Goal: Transaction & Acquisition: Purchase product/service

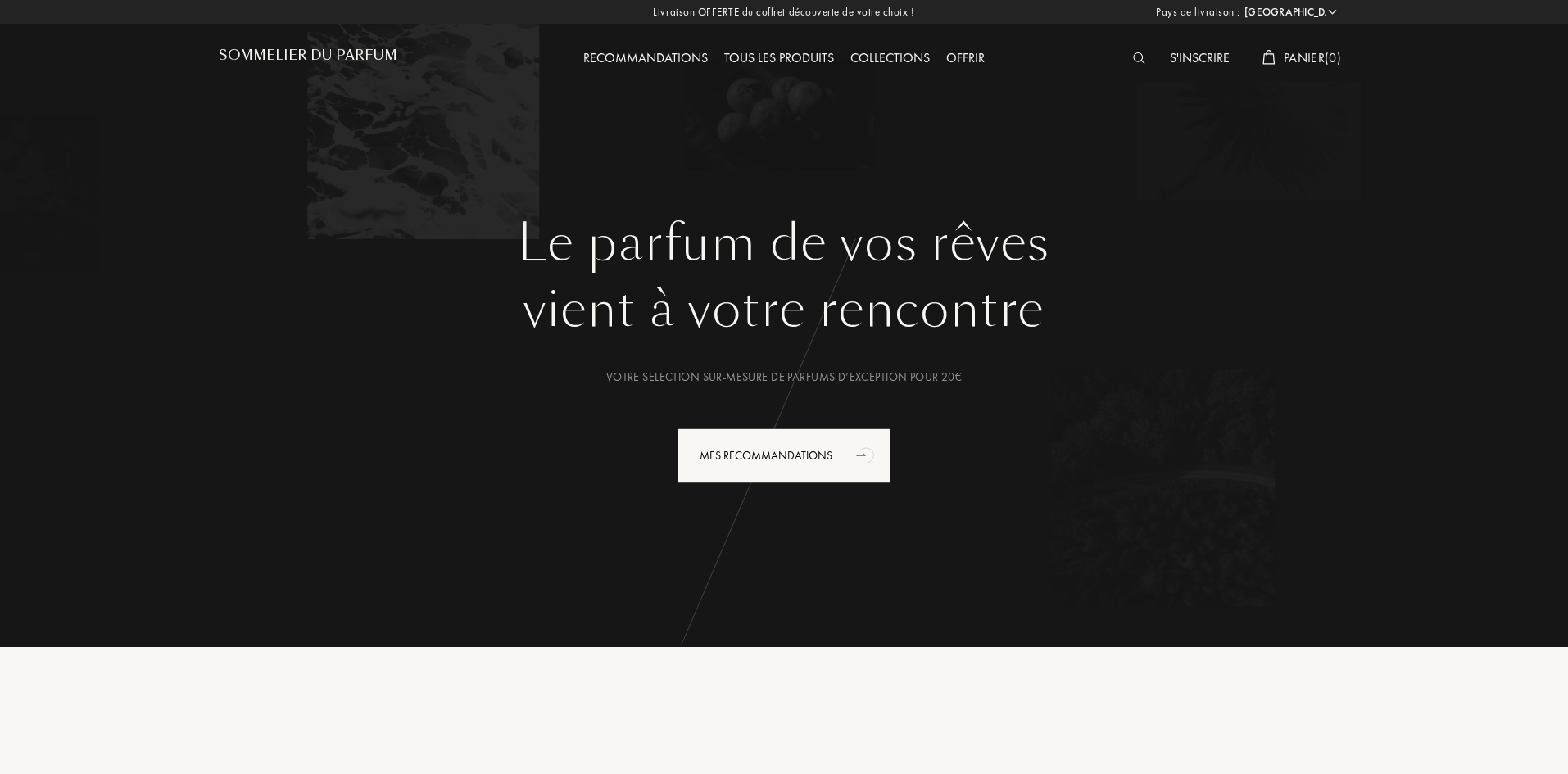
select select "FR"
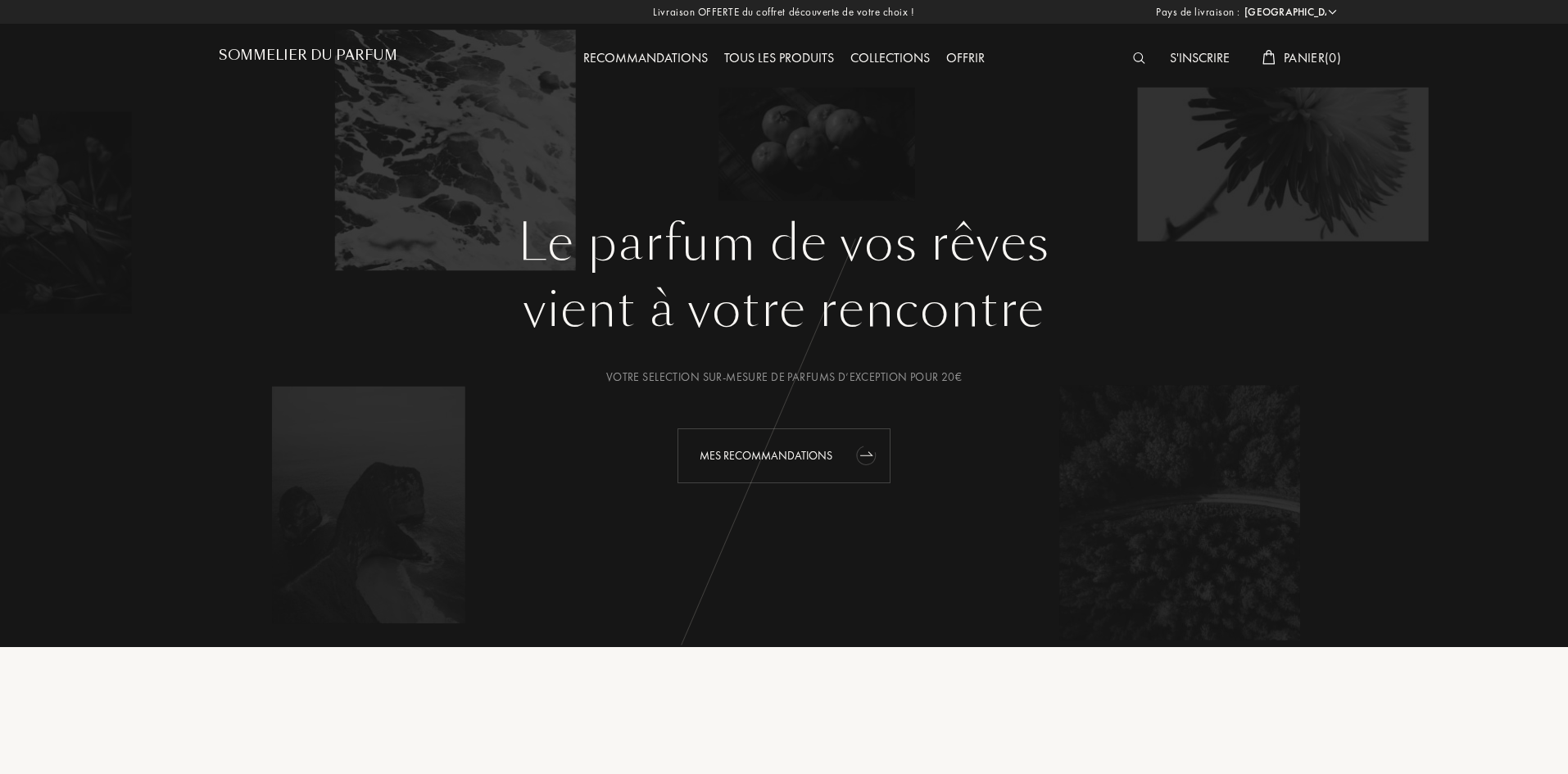
click at [802, 454] on div "Mes Recommandations" at bounding box center [784, 455] width 213 height 55
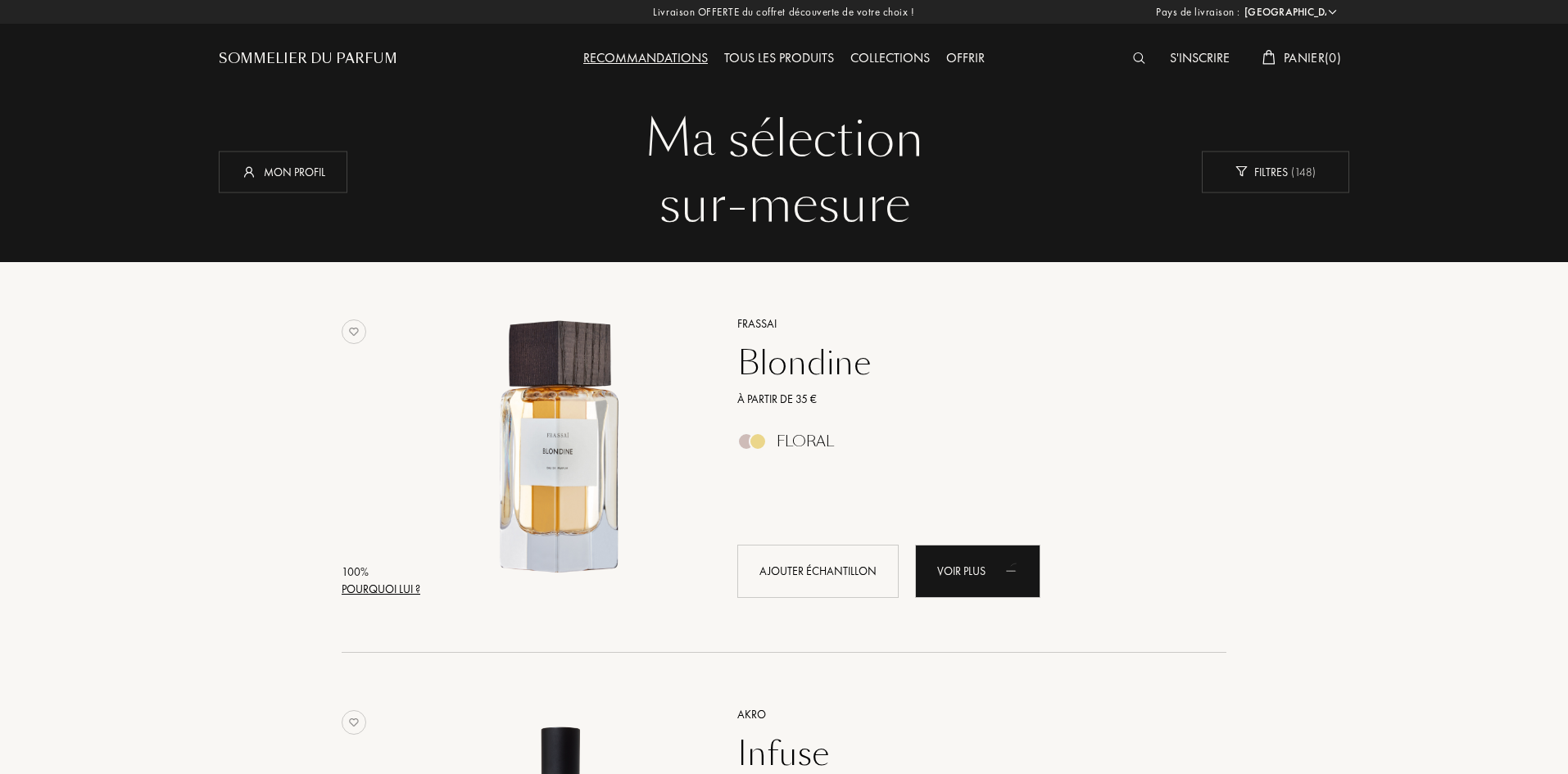
select select "FR"
click at [1278, 173] on div "Filtres ( 148 )" at bounding box center [1276, 171] width 148 height 41
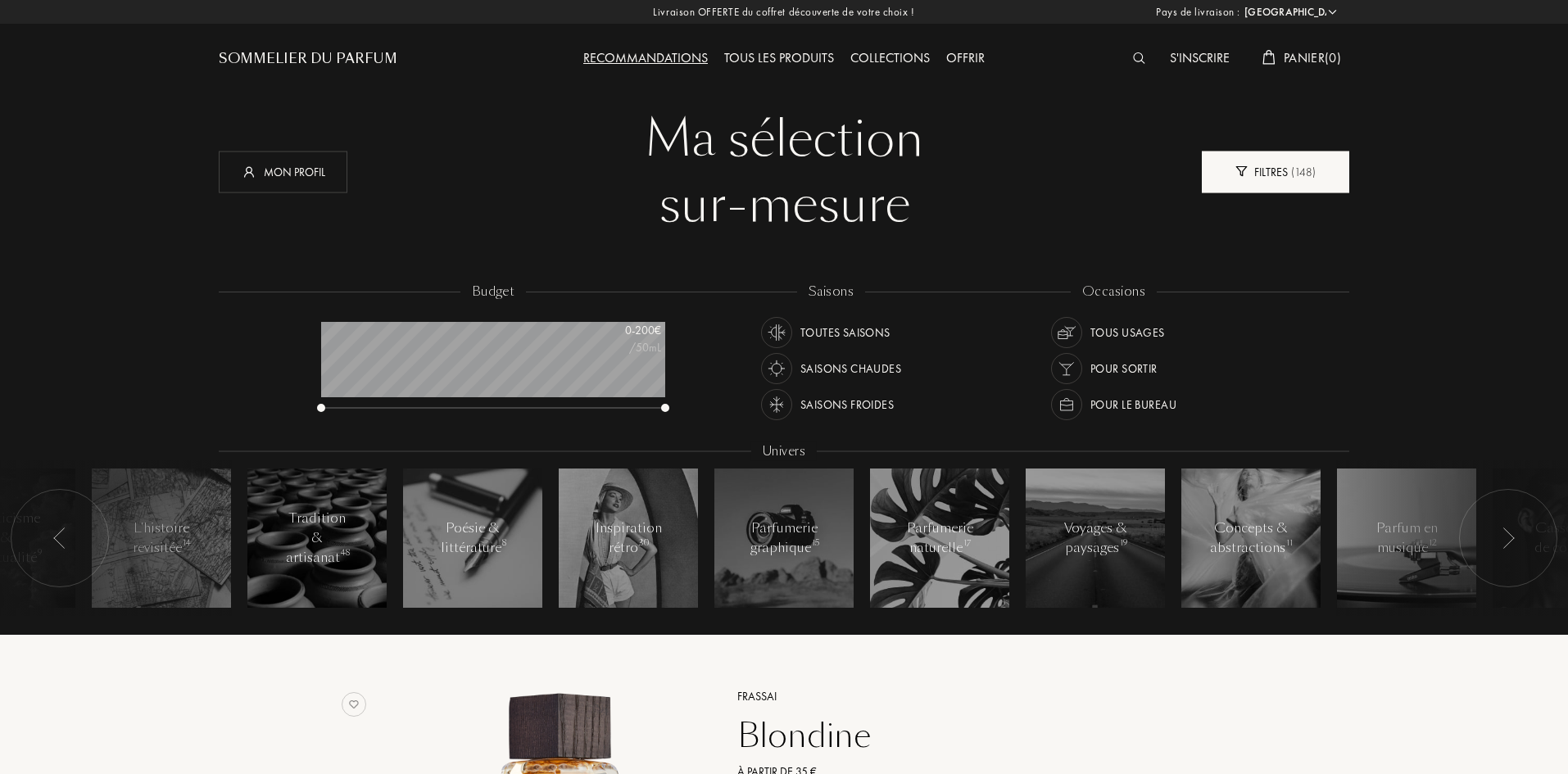
scroll to position [82, 344]
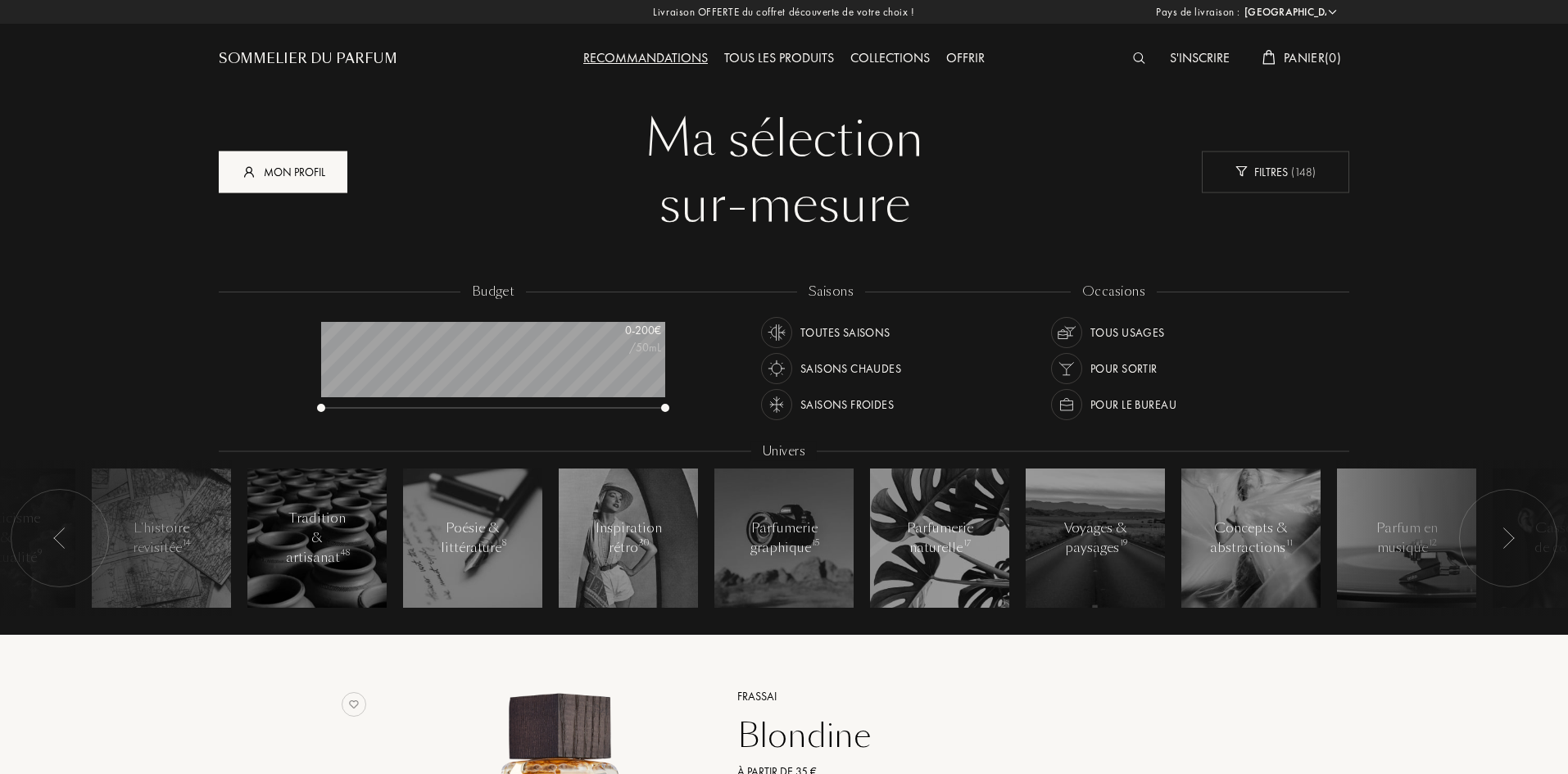
click at [292, 173] on div "Mon profil" at bounding box center [283, 171] width 129 height 41
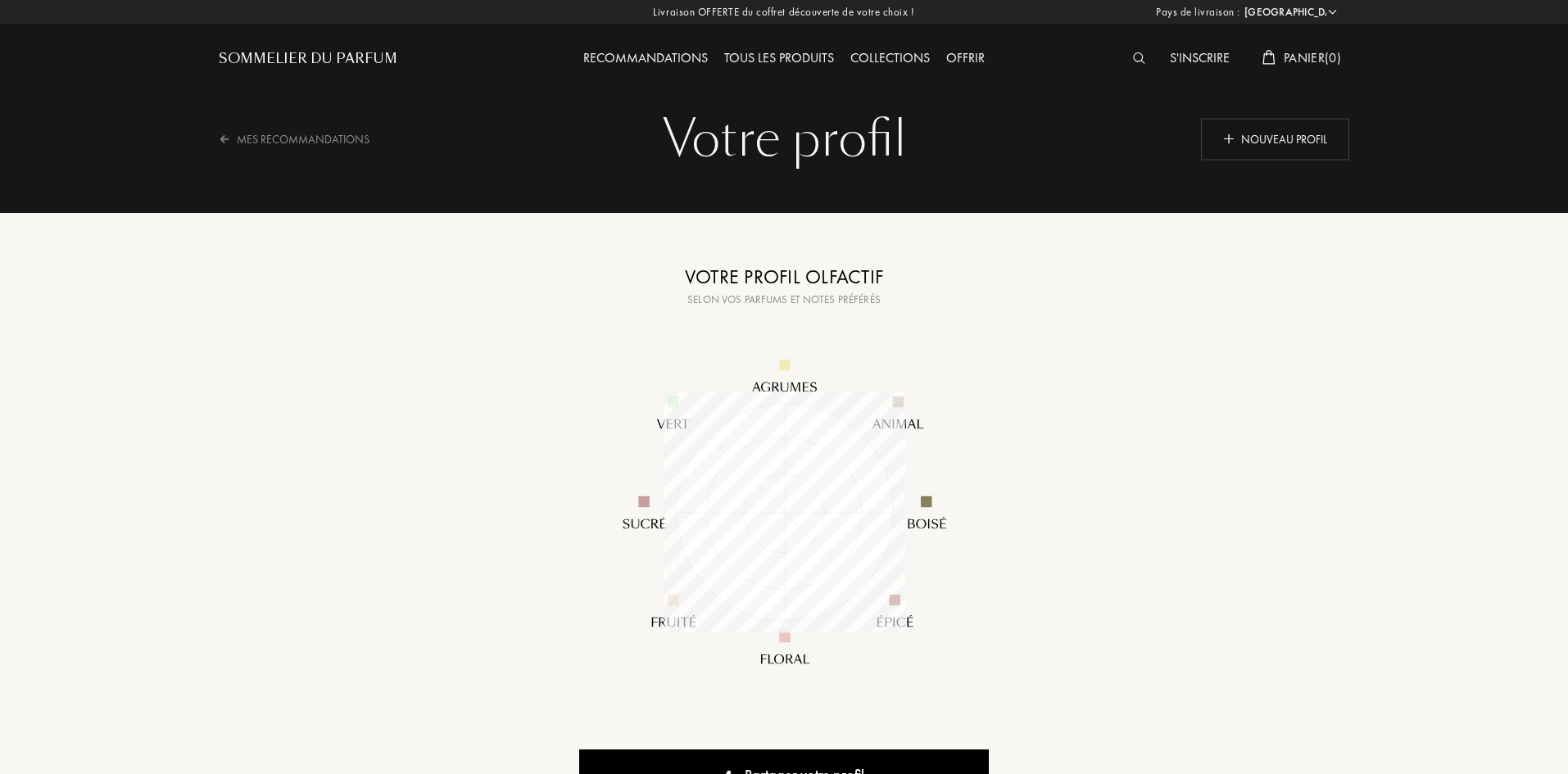
select select "FR"
click at [1269, 139] on div "Nouveau profil" at bounding box center [1275, 138] width 148 height 41
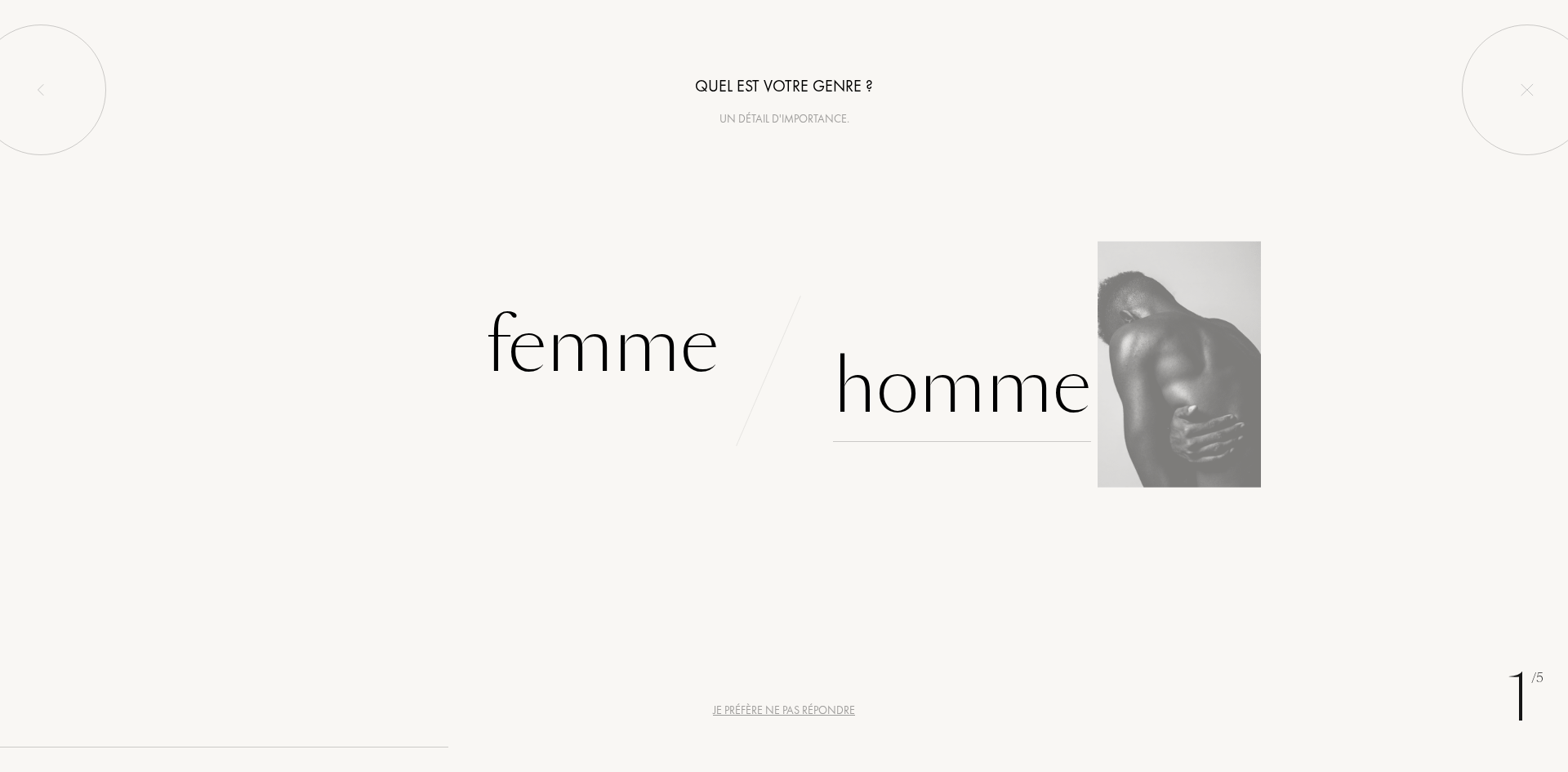
click at [956, 389] on div "Homme" at bounding box center [962, 386] width 258 height 110
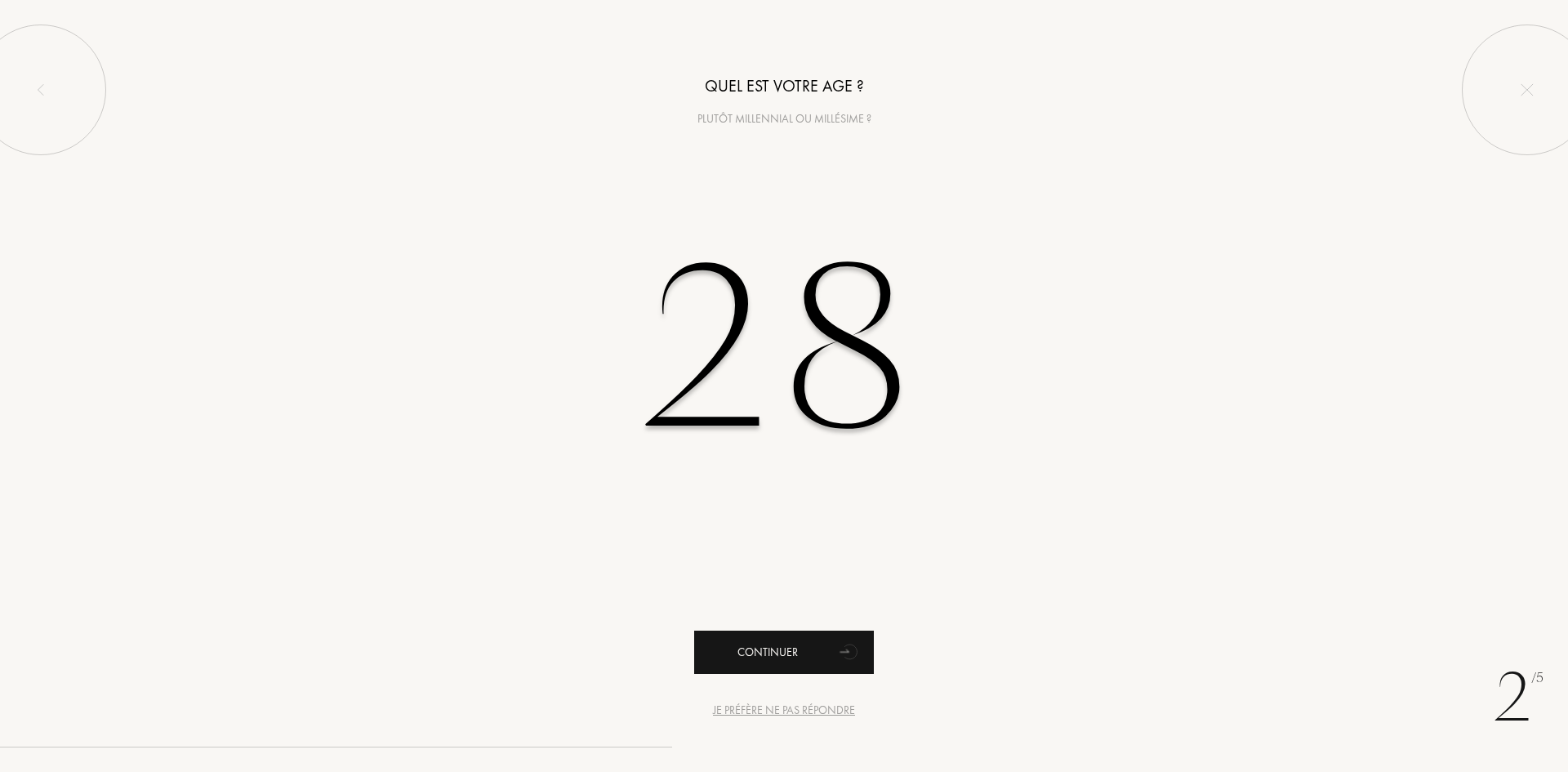
type input "28"
click at [779, 647] on div "Continuer" at bounding box center [784, 652] width 179 height 43
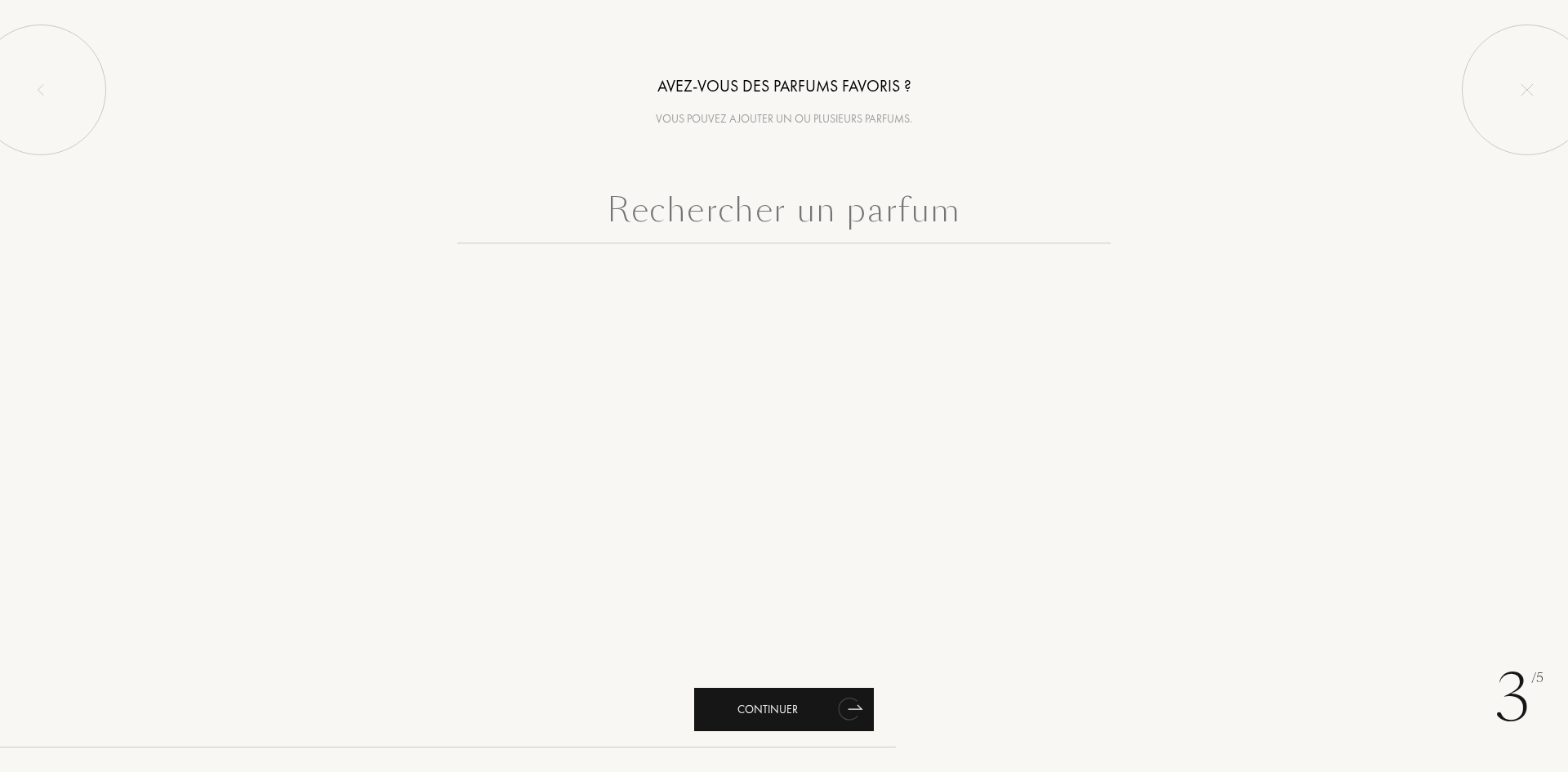
click at [810, 701] on div "Continuer" at bounding box center [784, 709] width 179 height 43
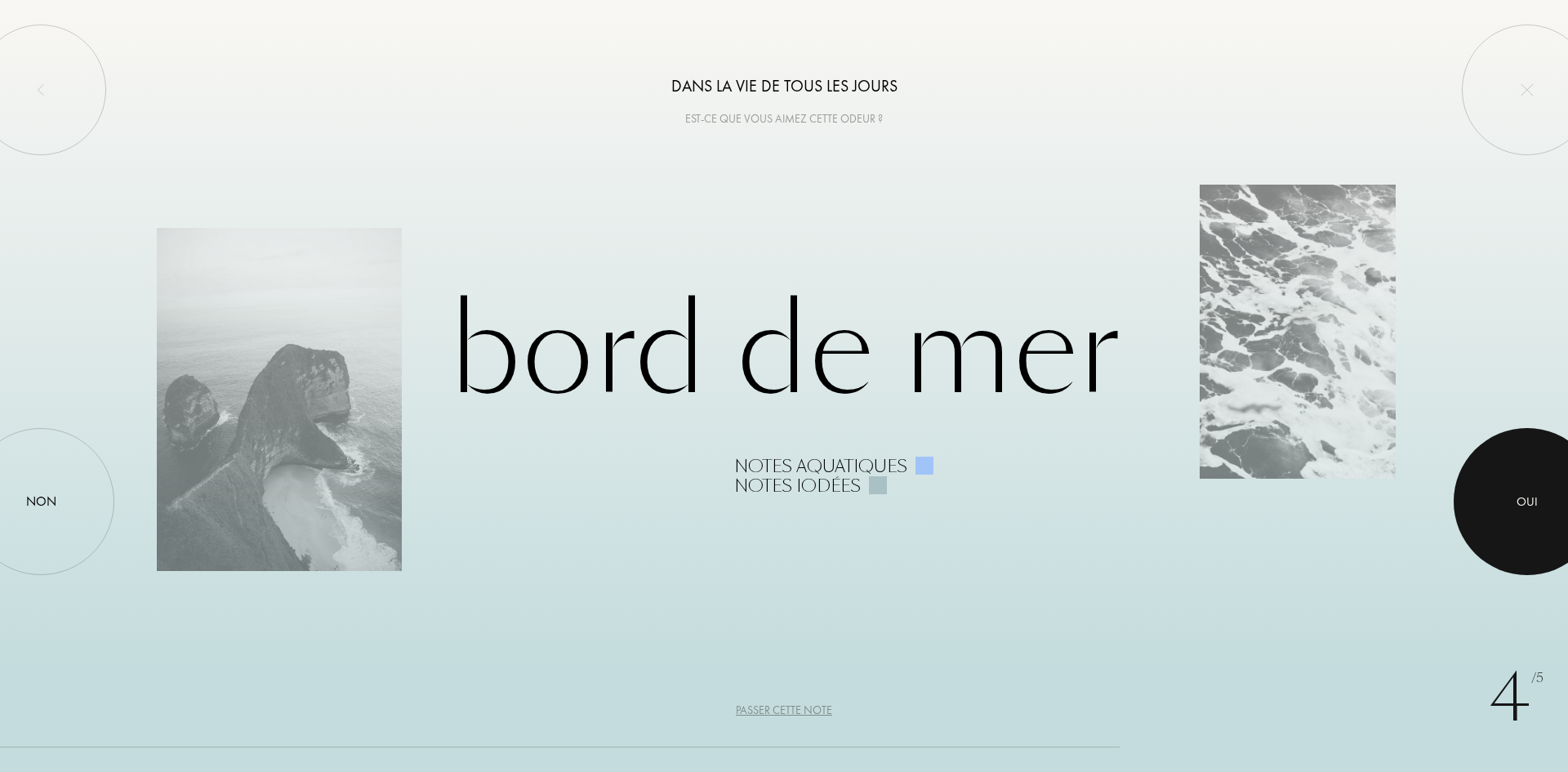
click at [1552, 495] on div at bounding box center [1527, 501] width 147 height 147
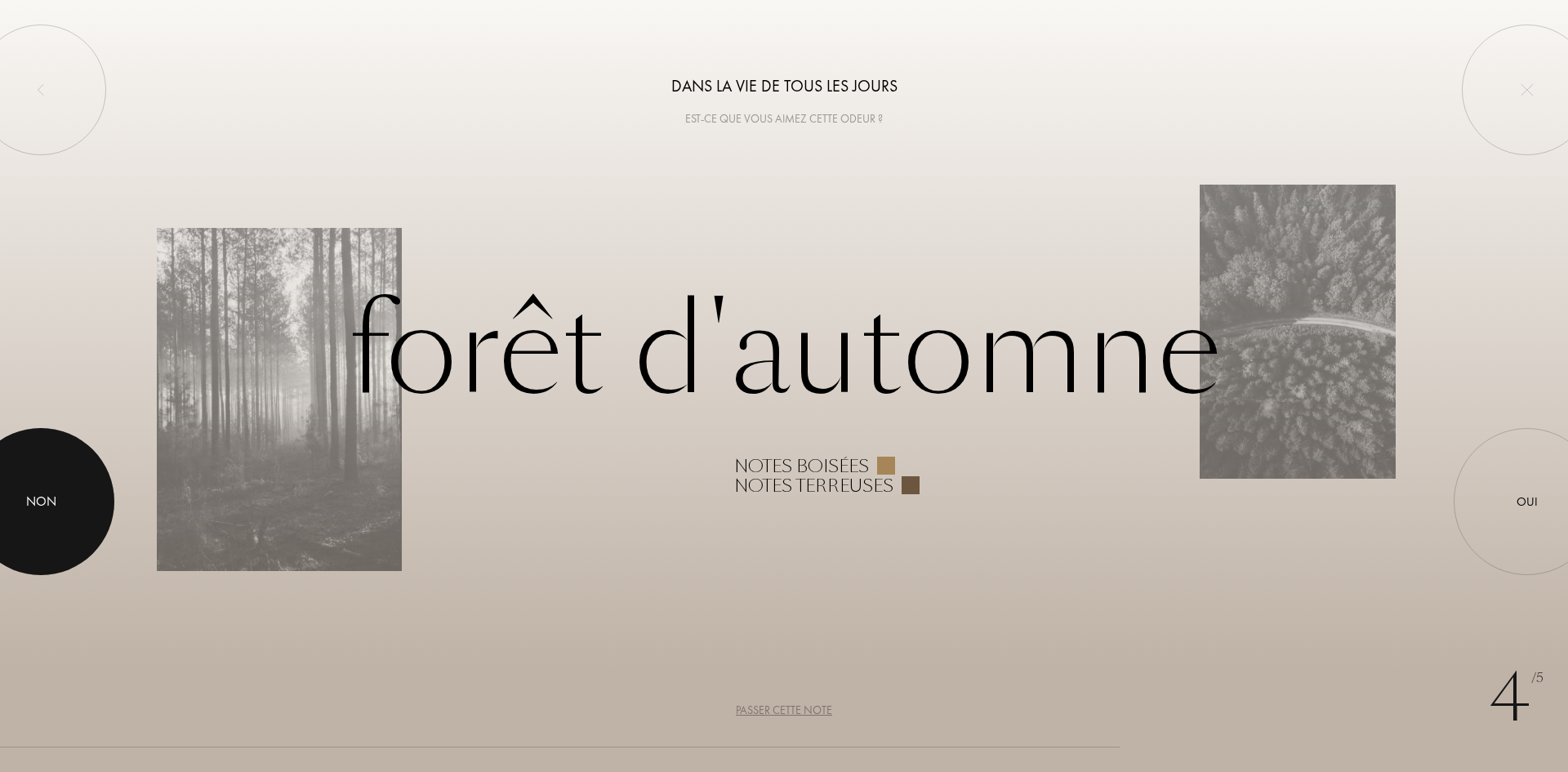
click at [50, 504] on div "Non" at bounding box center [41, 501] width 30 height 19
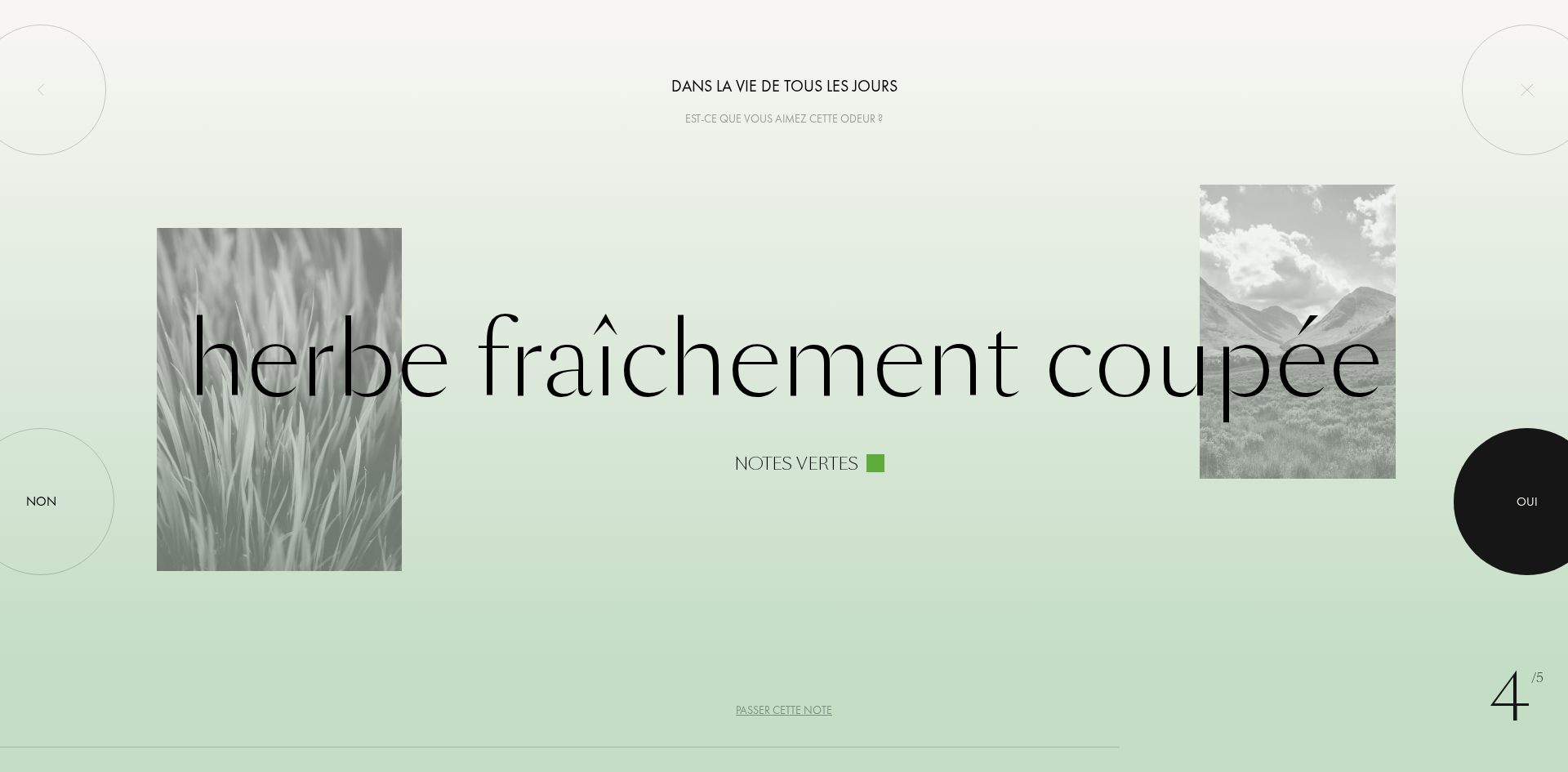
click at [1542, 491] on div at bounding box center [1527, 501] width 147 height 147
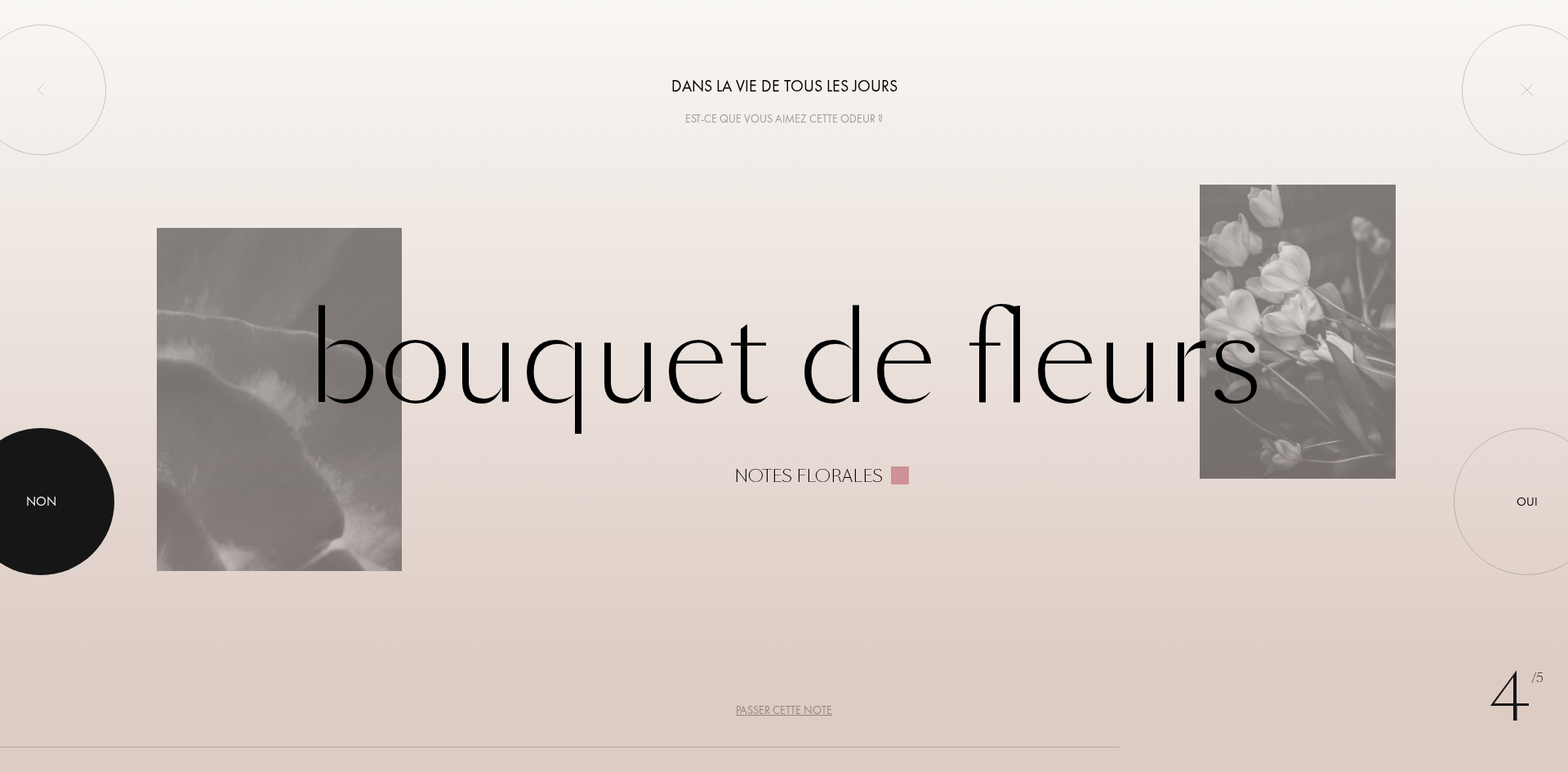
click at [40, 503] on div "Non" at bounding box center [41, 501] width 30 height 19
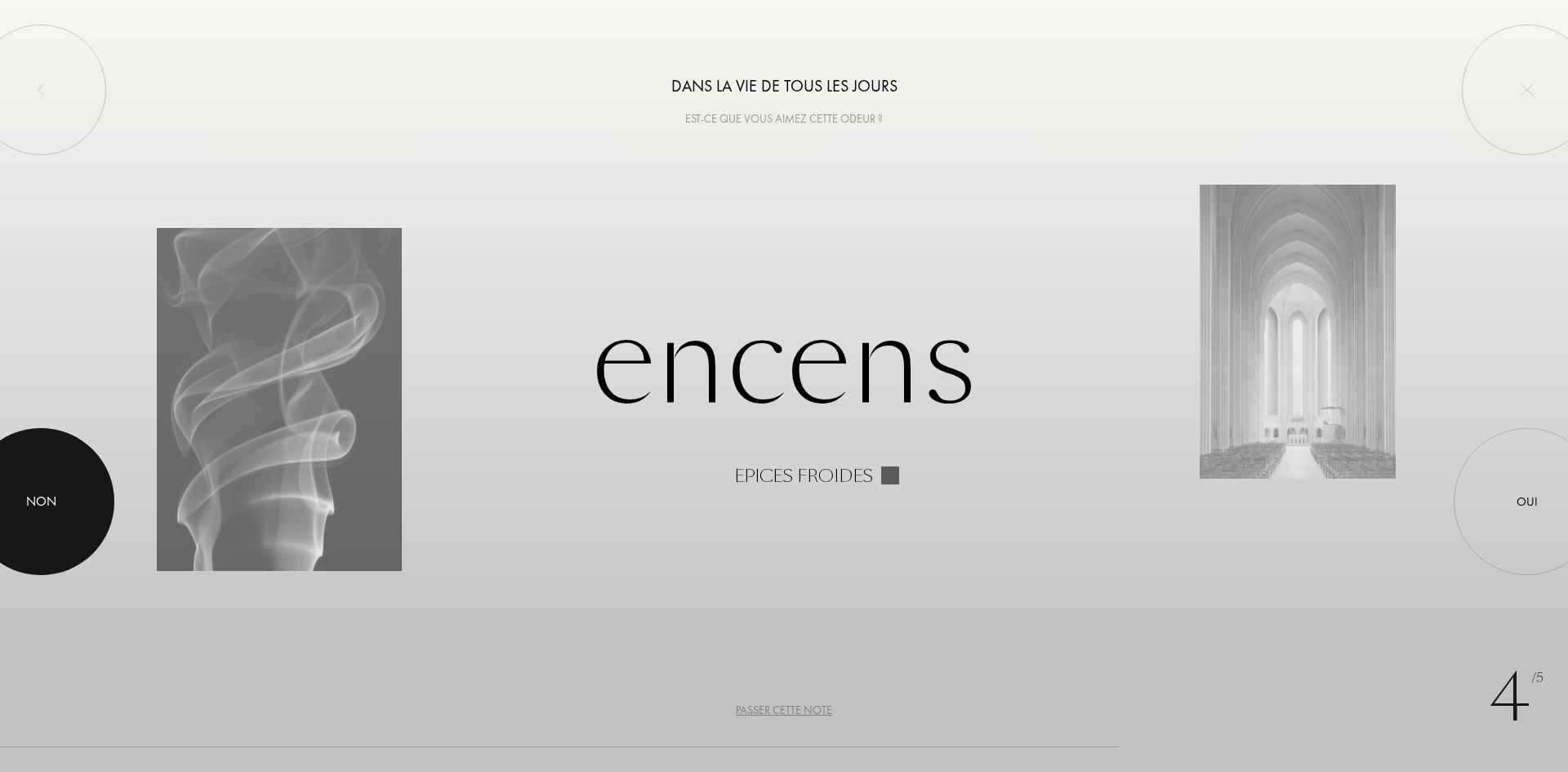
click at [89, 512] on div at bounding box center [40, 501] width 147 height 147
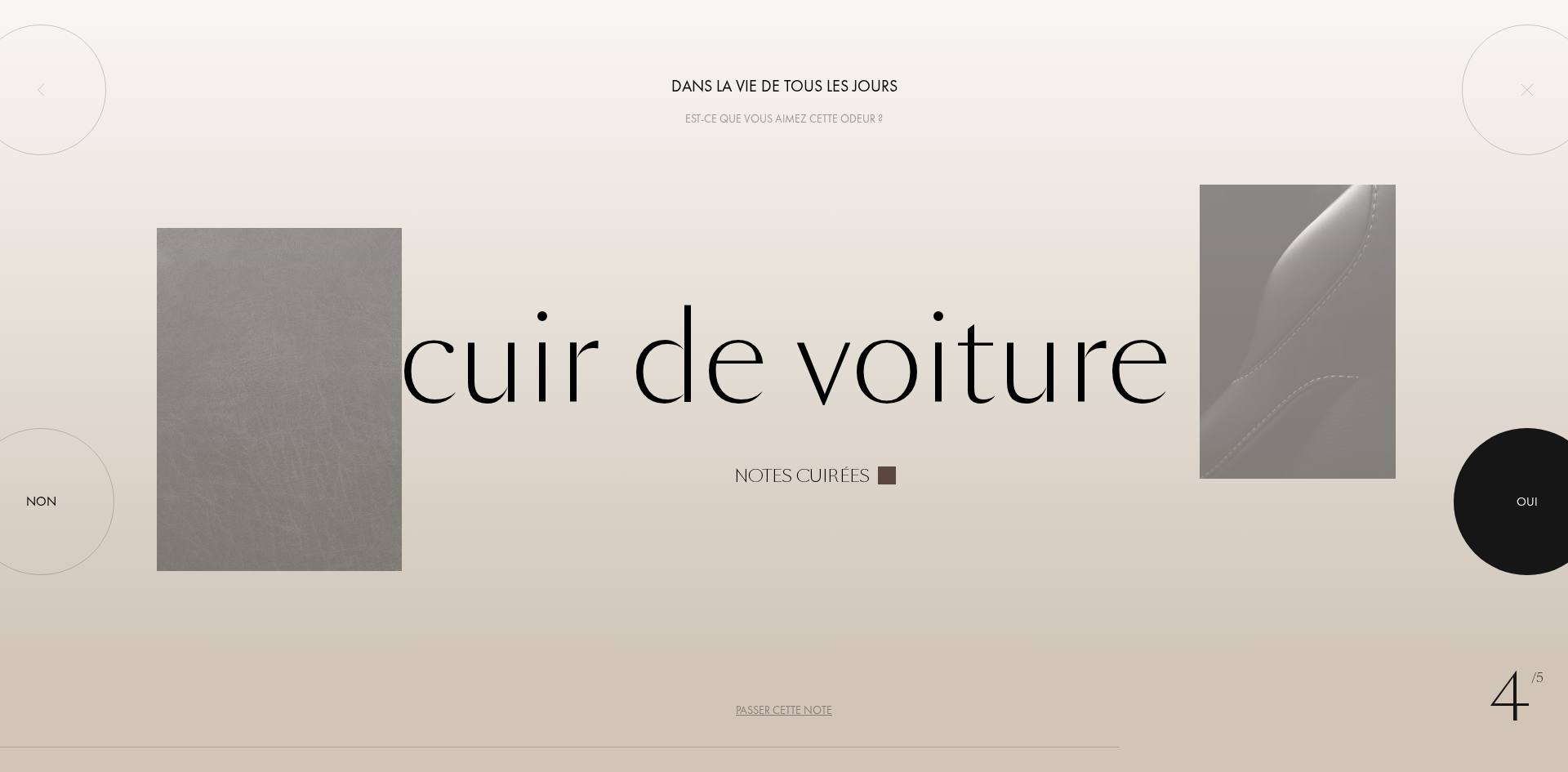
click at [1536, 513] on div at bounding box center [1527, 501] width 147 height 147
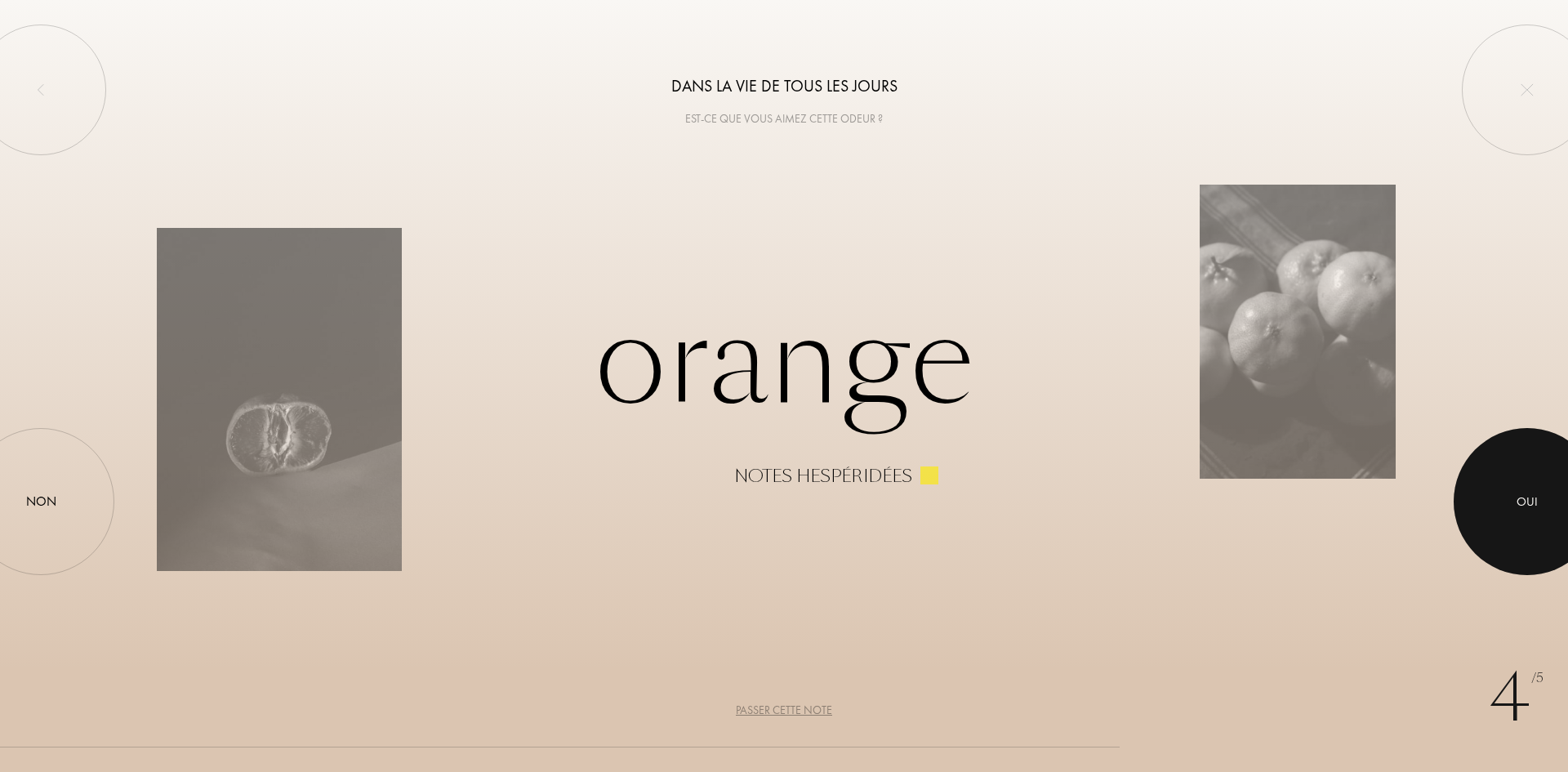
click at [1530, 489] on div at bounding box center [1527, 501] width 147 height 147
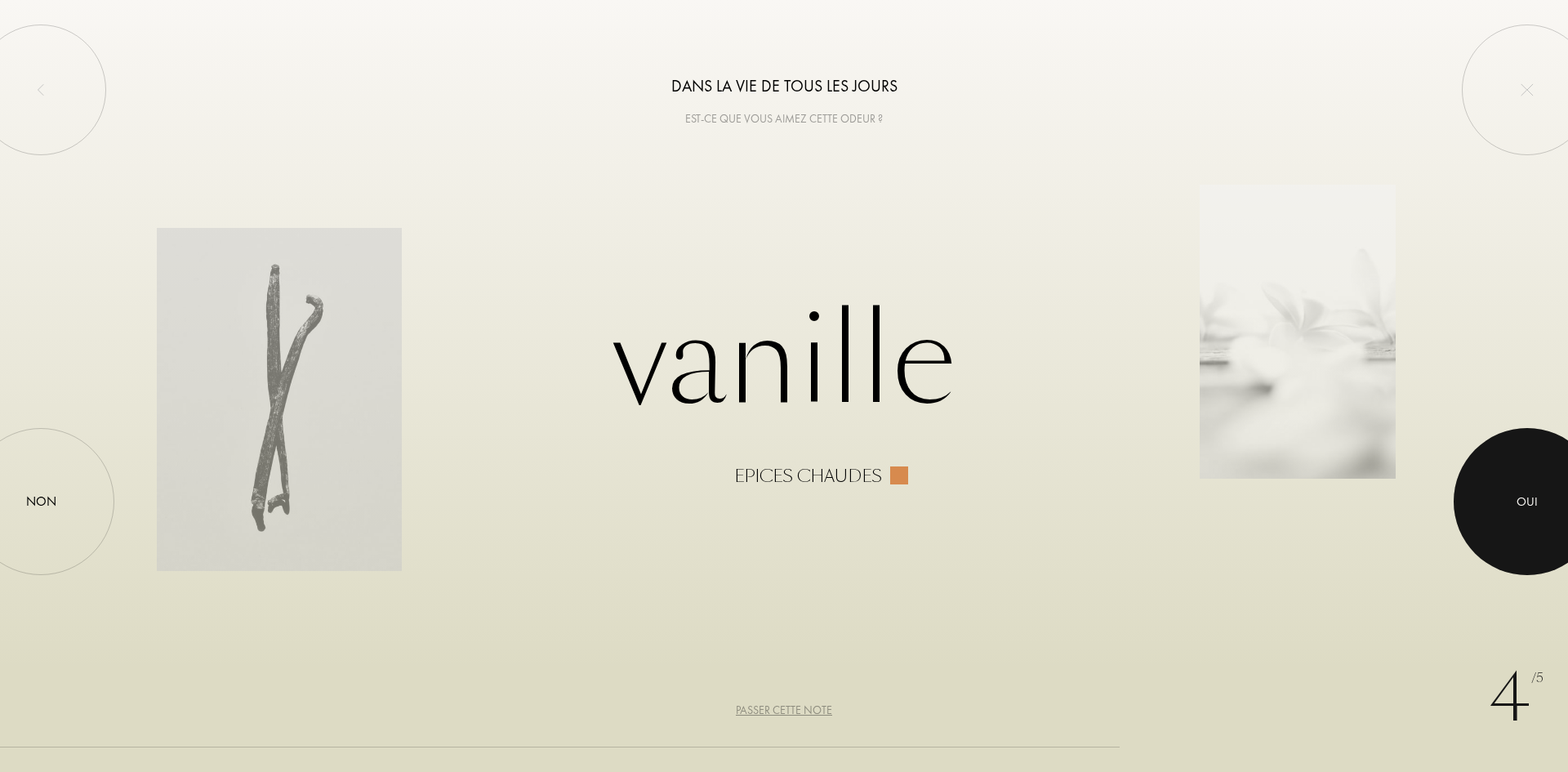
click at [1512, 520] on div at bounding box center [1527, 501] width 147 height 147
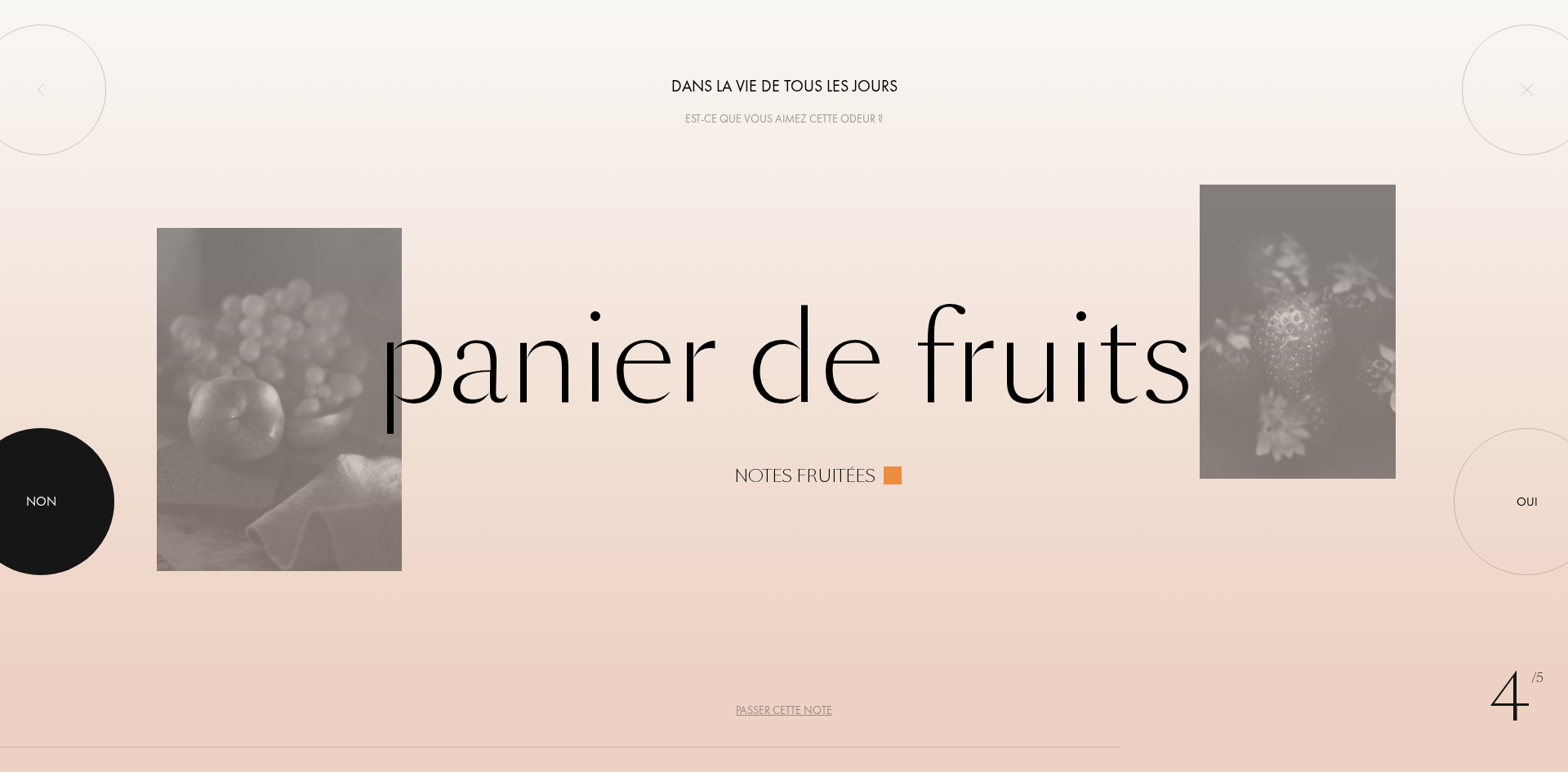
click at [41, 475] on div at bounding box center [40, 501] width 147 height 147
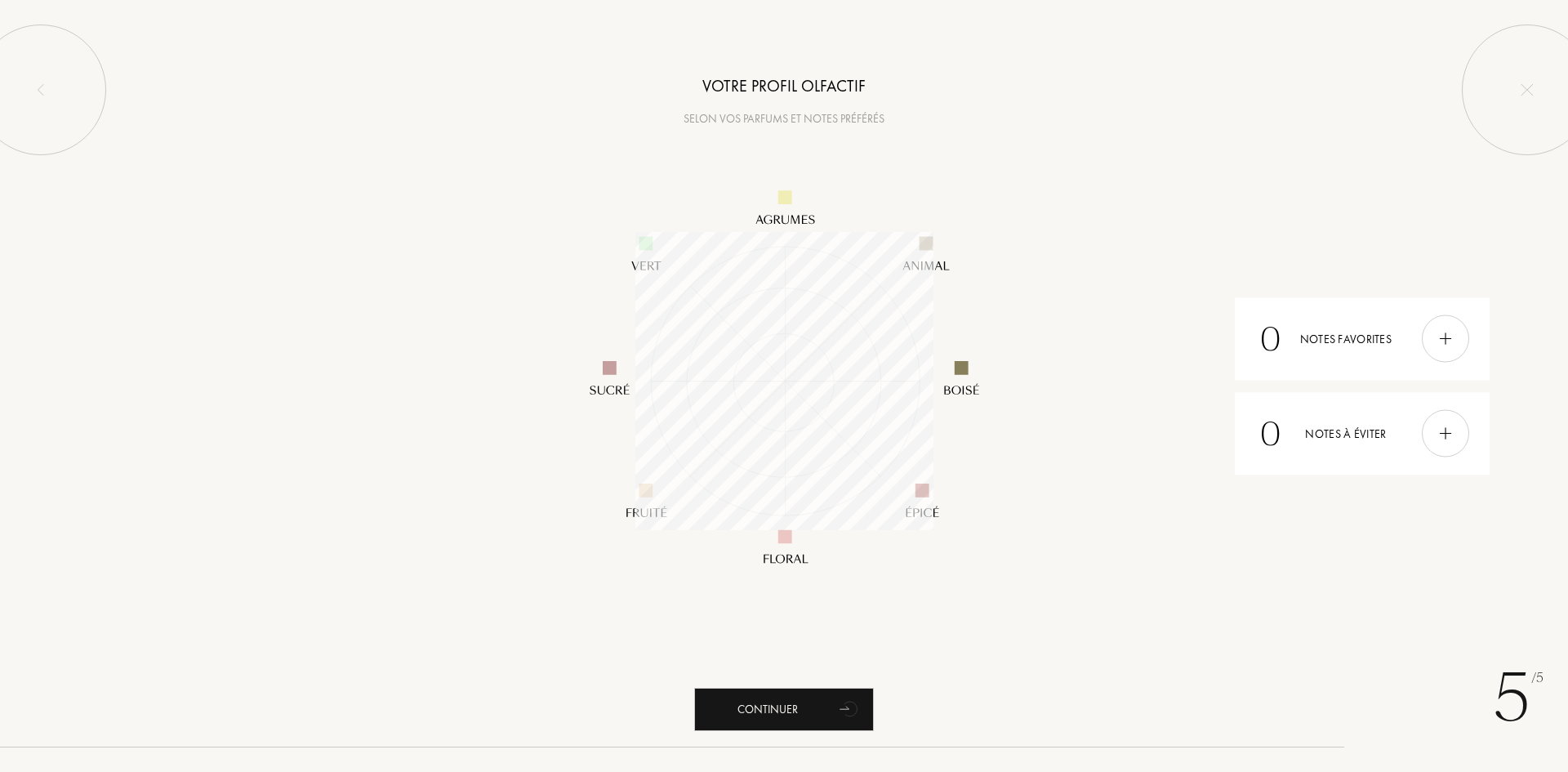
scroll to position [299, 298]
click at [793, 708] on div "Continuer" at bounding box center [784, 709] width 179 height 43
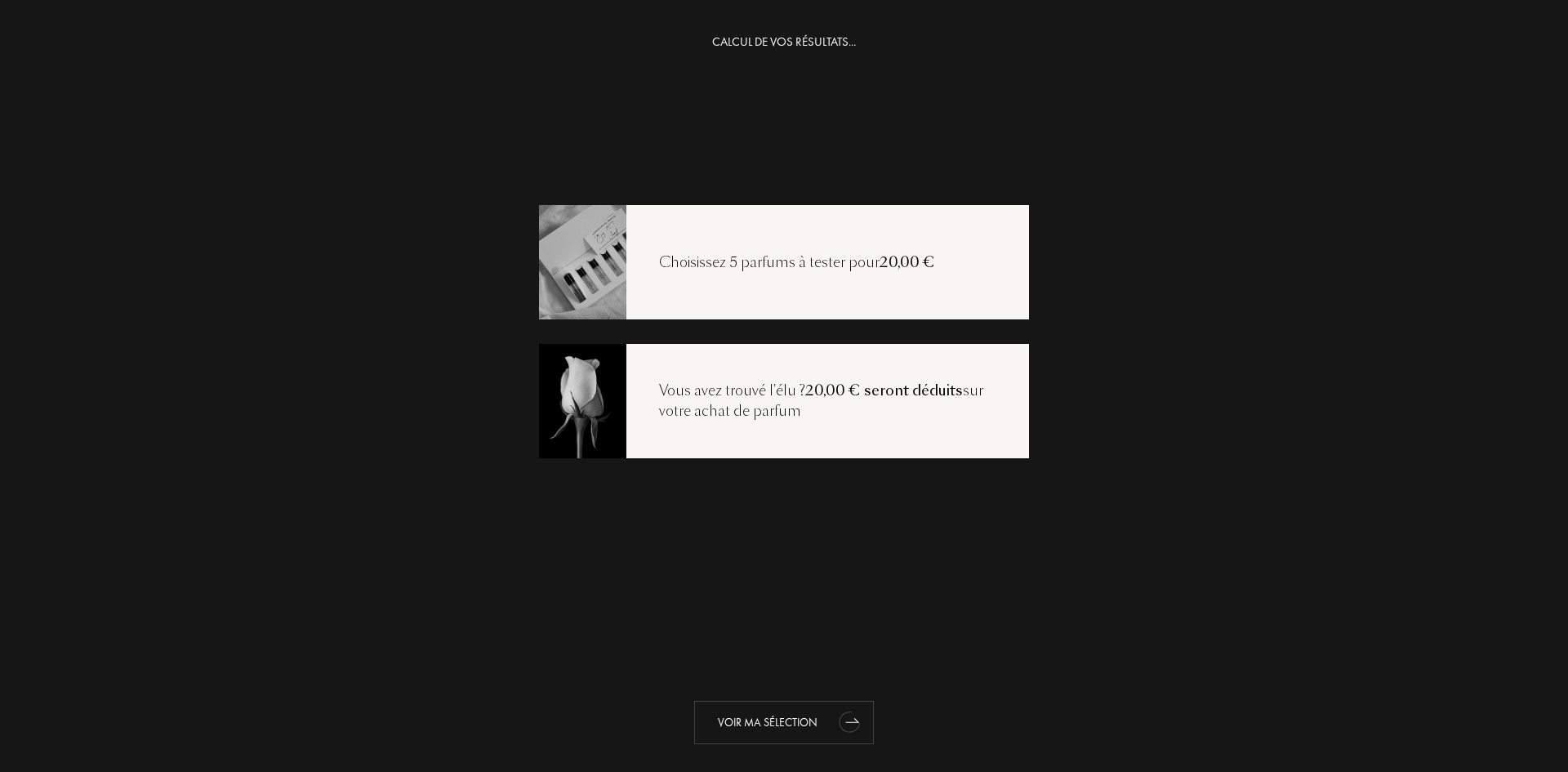
click at [777, 726] on div "Voir ma sélection" at bounding box center [784, 722] width 179 height 43
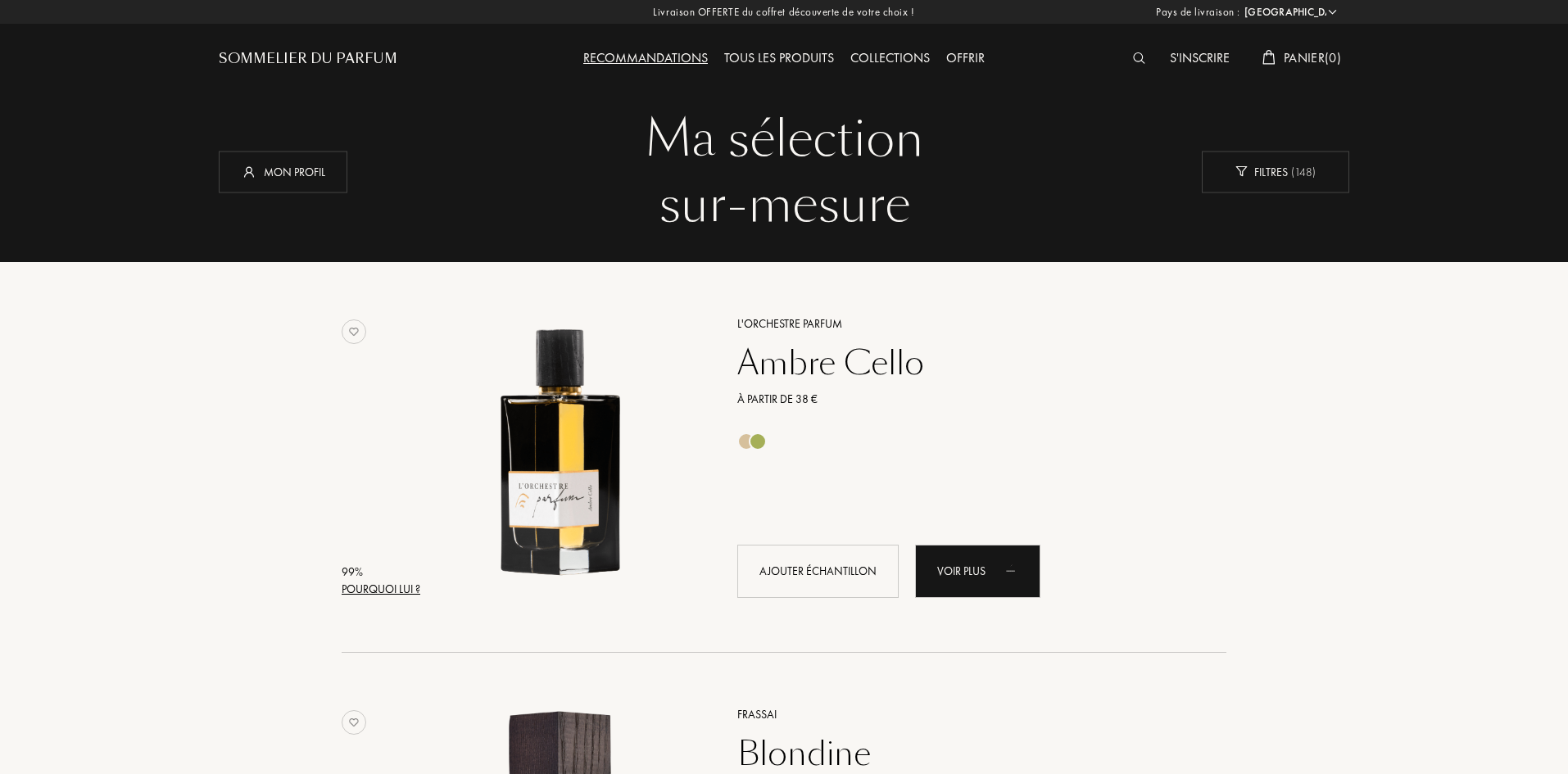
select select "FR"
click at [794, 59] on div "Tous les produits" at bounding box center [779, 59] width 126 height 21
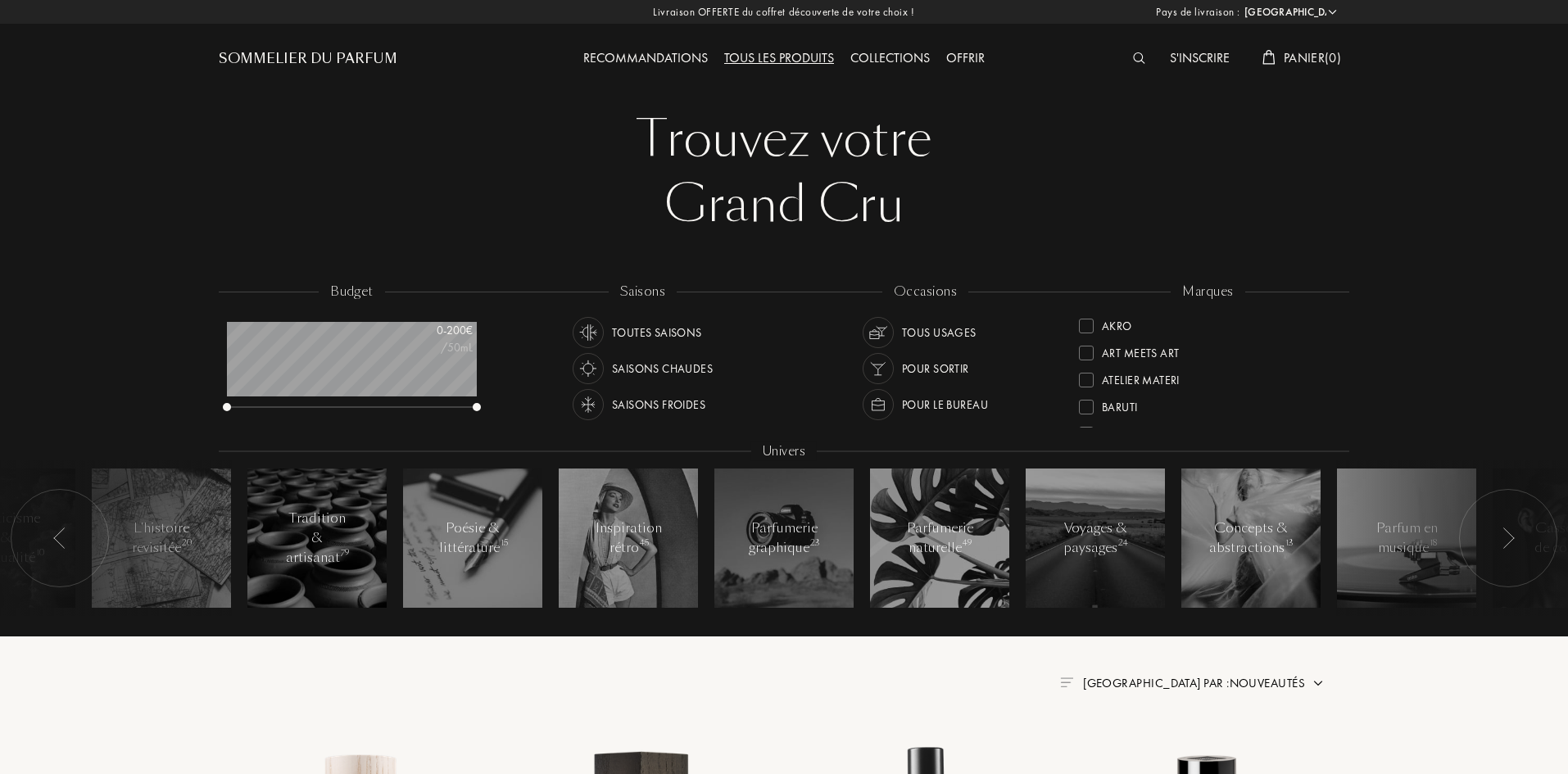
select select "FR"
click at [903, 62] on div "Collections" at bounding box center [890, 59] width 96 height 21
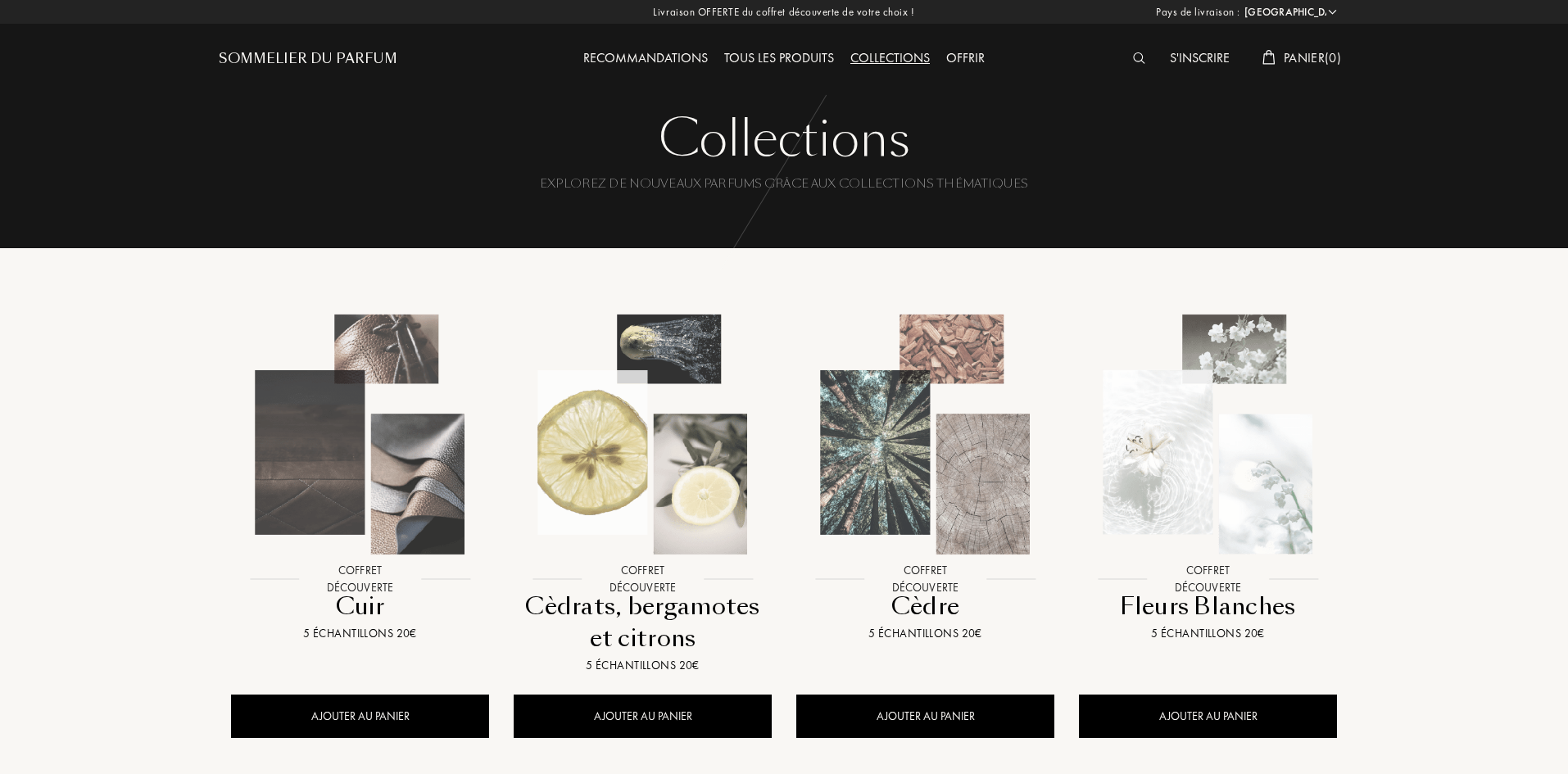
select select "FR"
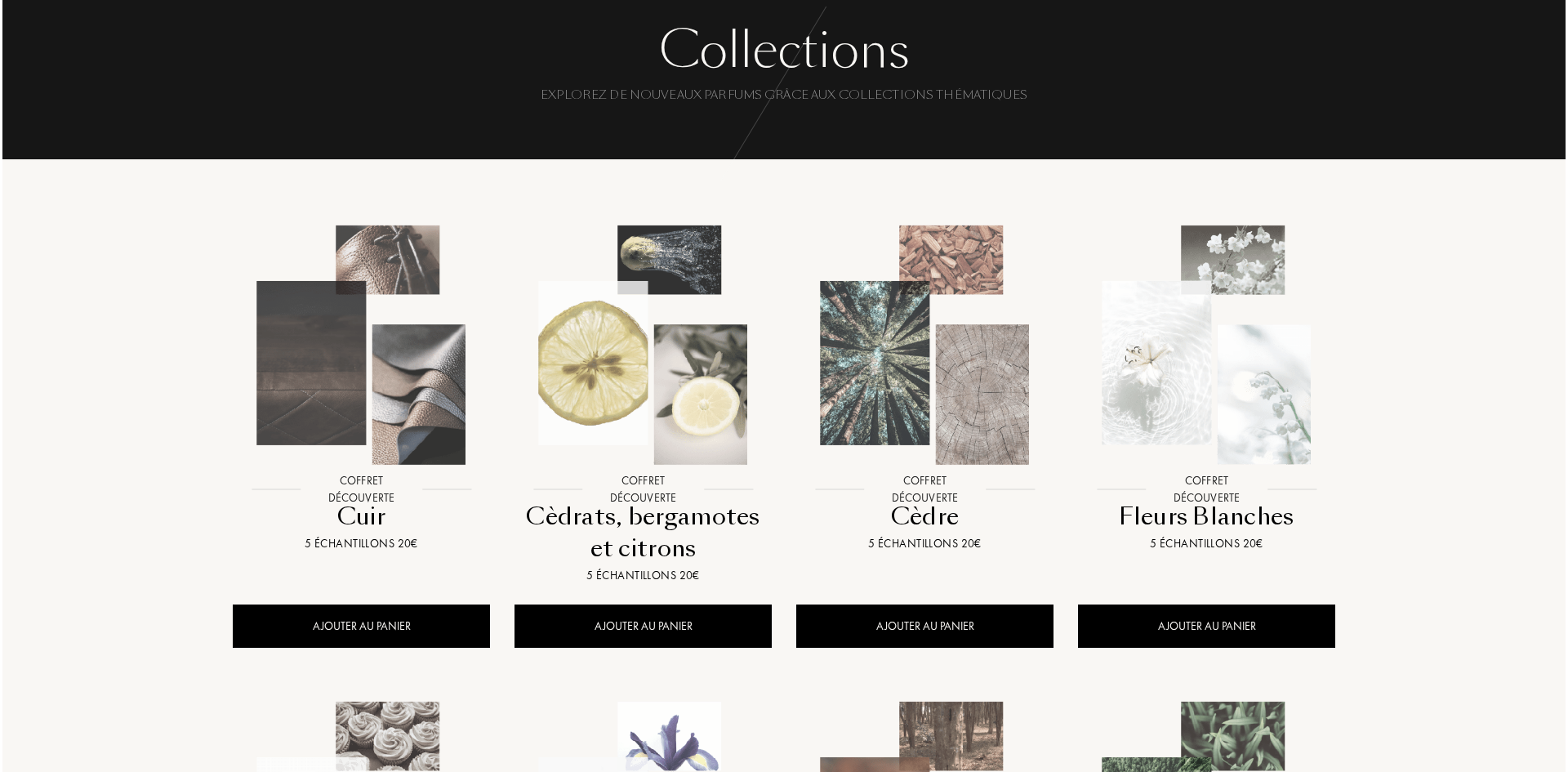
scroll to position [82, 0]
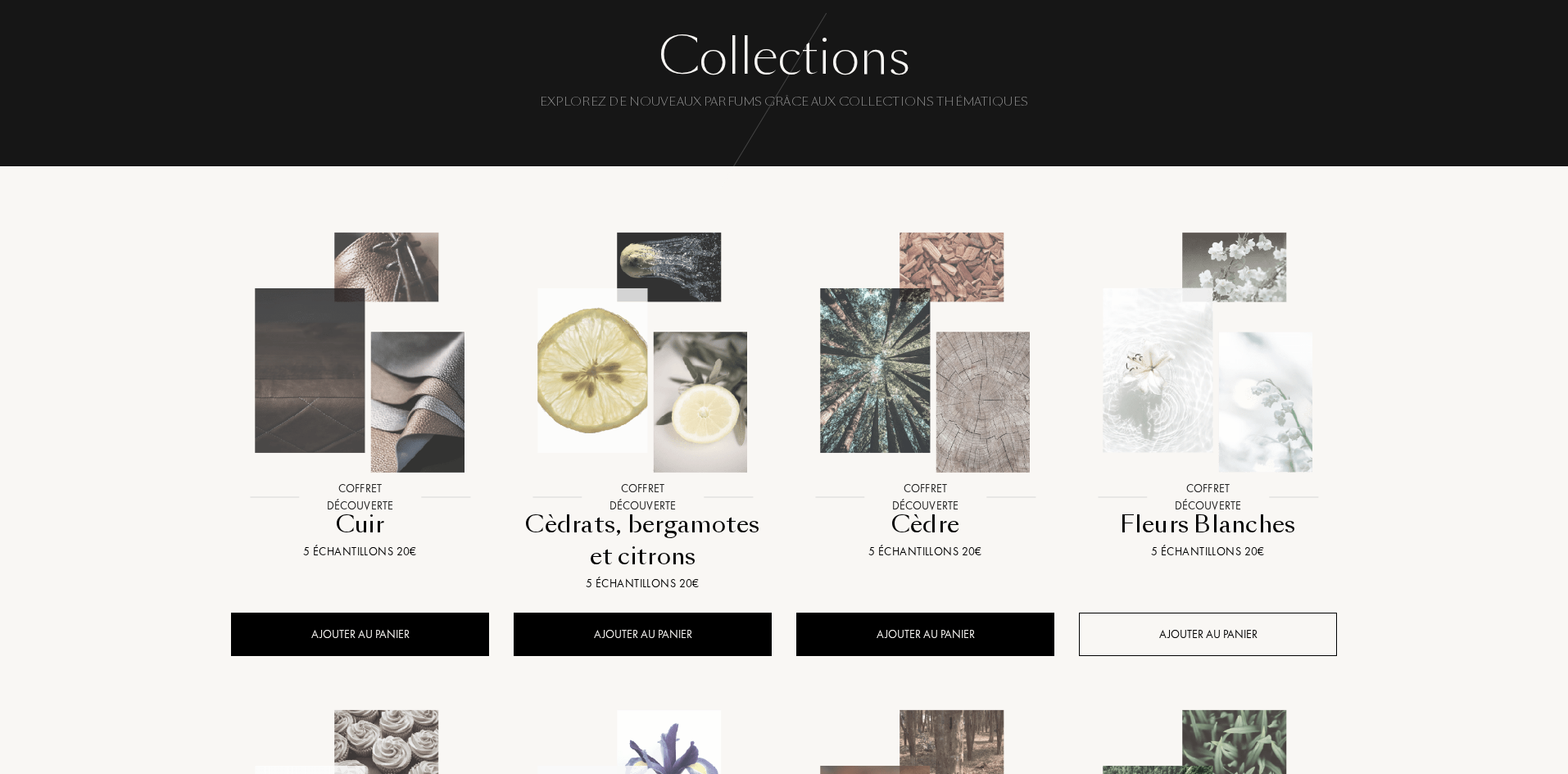
click at [1234, 629] on div "AJOUTER AU PANIER" at bounding box center [1208, 634] width 258 height 43
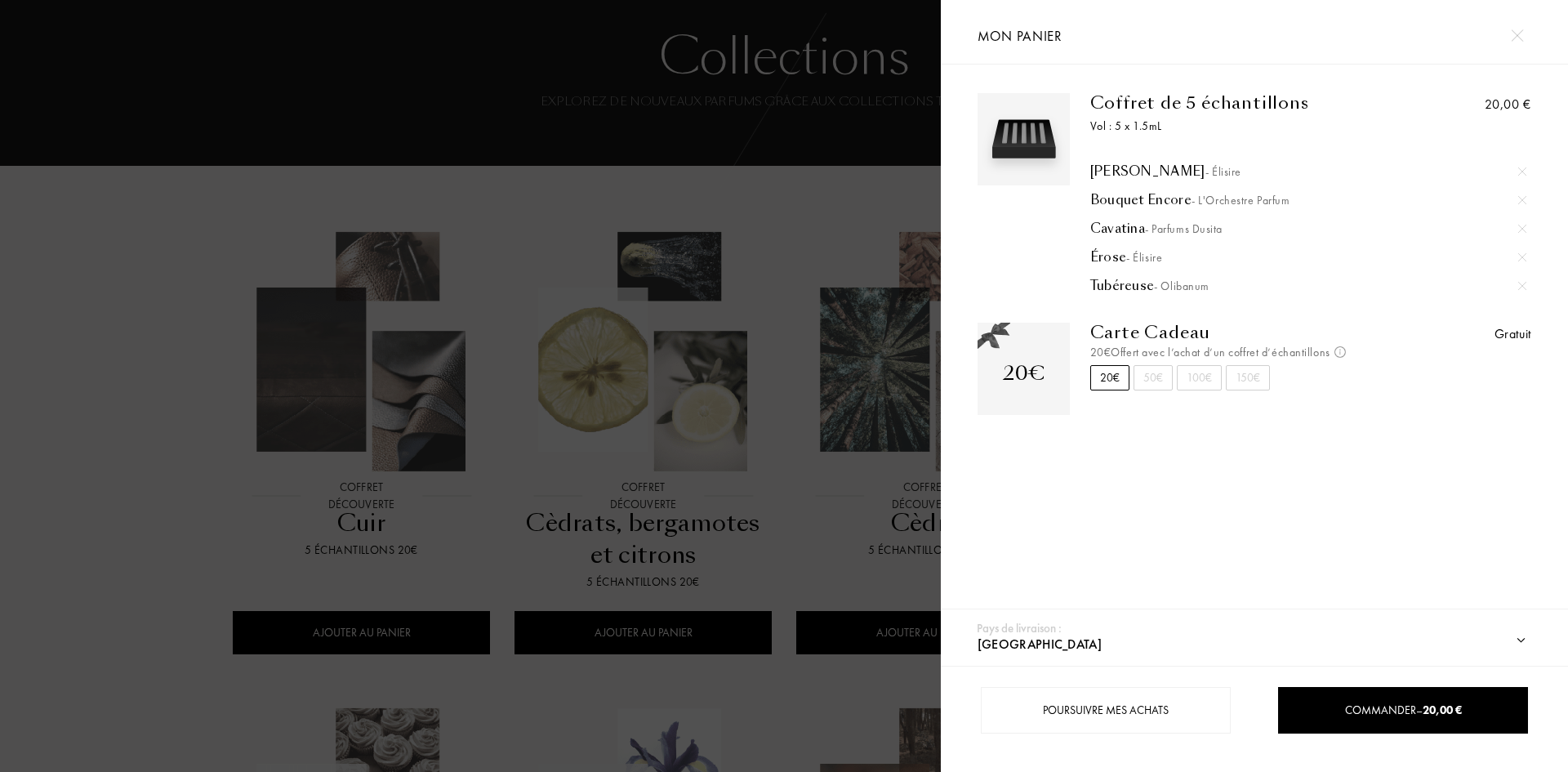
click at [1511, 39] on img at bounding box center [1516, 35] width 12 height 12
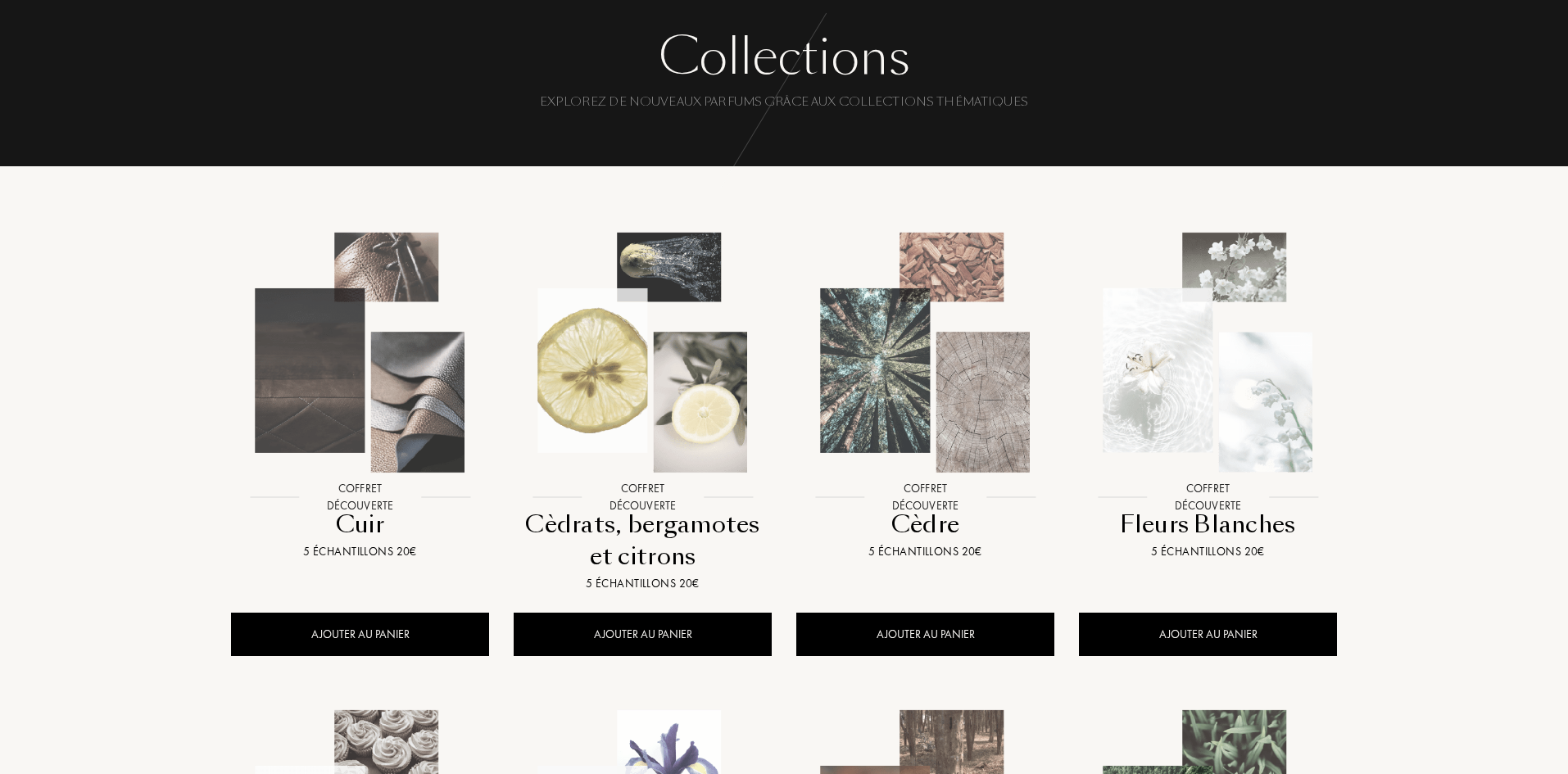
click at [1244, 390] on img at bounding box center [1207, 352] width 254 height 254
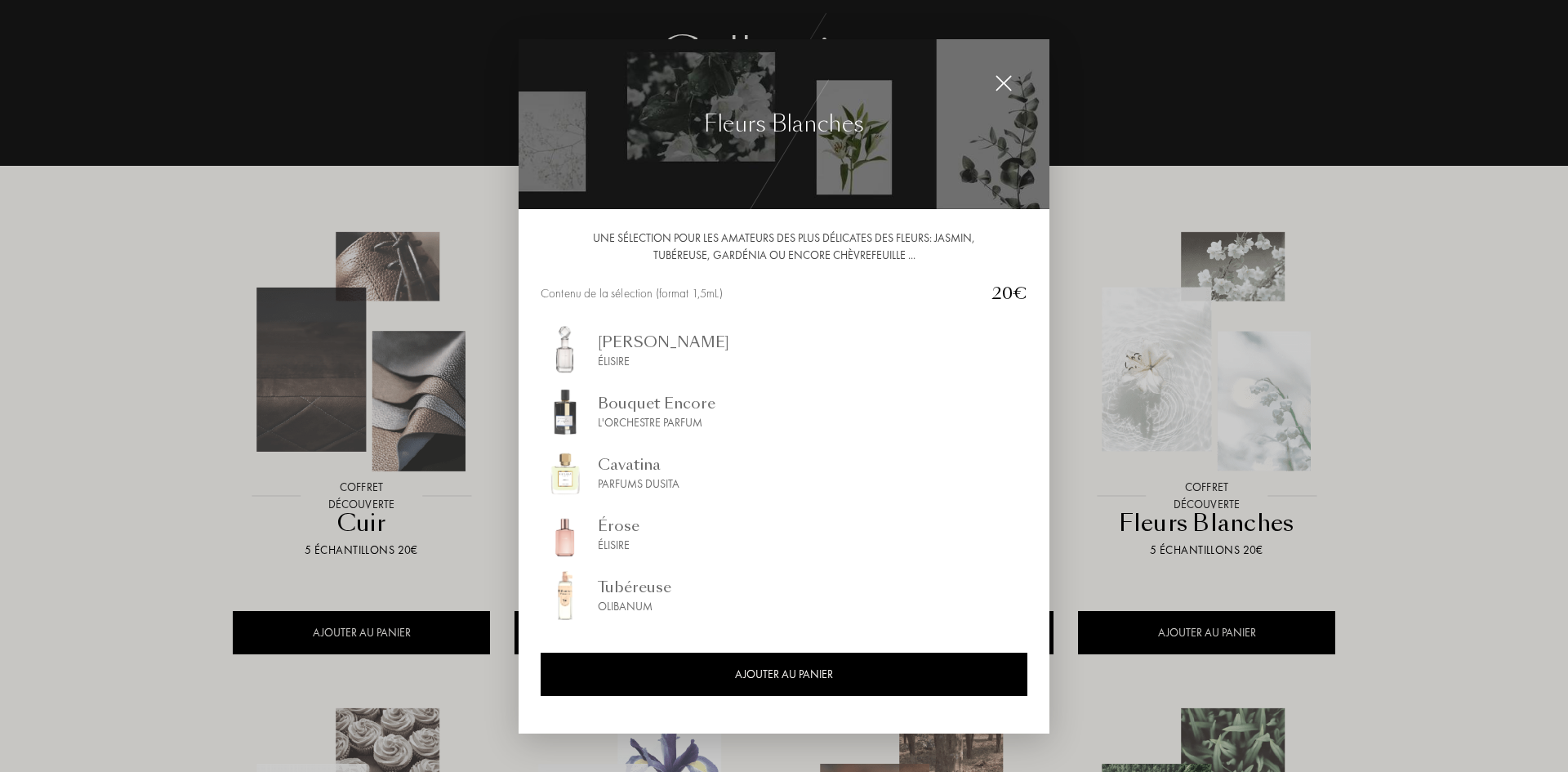
click at [101, 408] on div at bounding box center [784, 386] width 1568 height 772
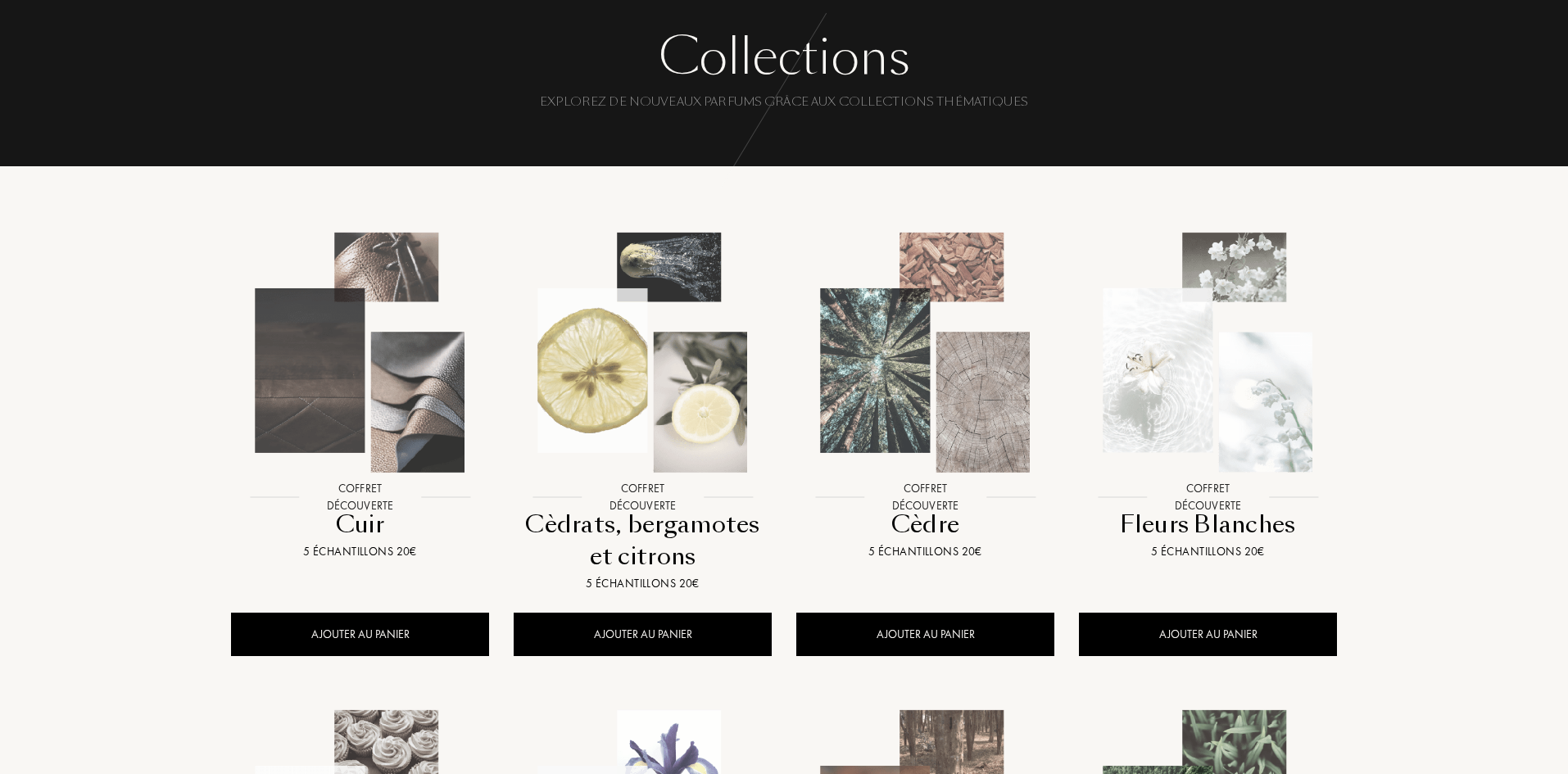
click at [423, 410] on img at bounding box center [359, 352] width 254 height 254
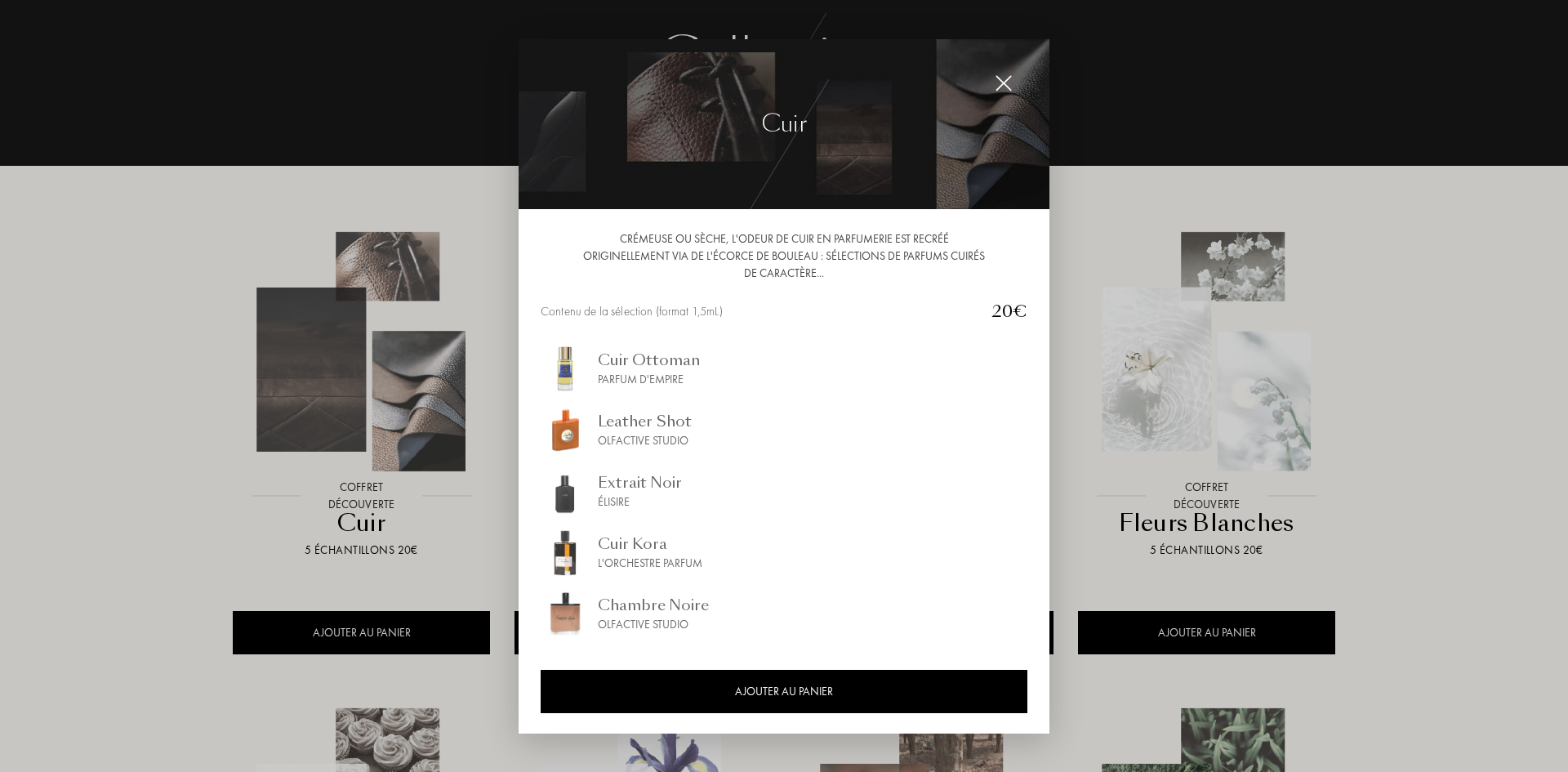
click at [122, 344] on div at bounding box center [784, 386] width 1568 height 772
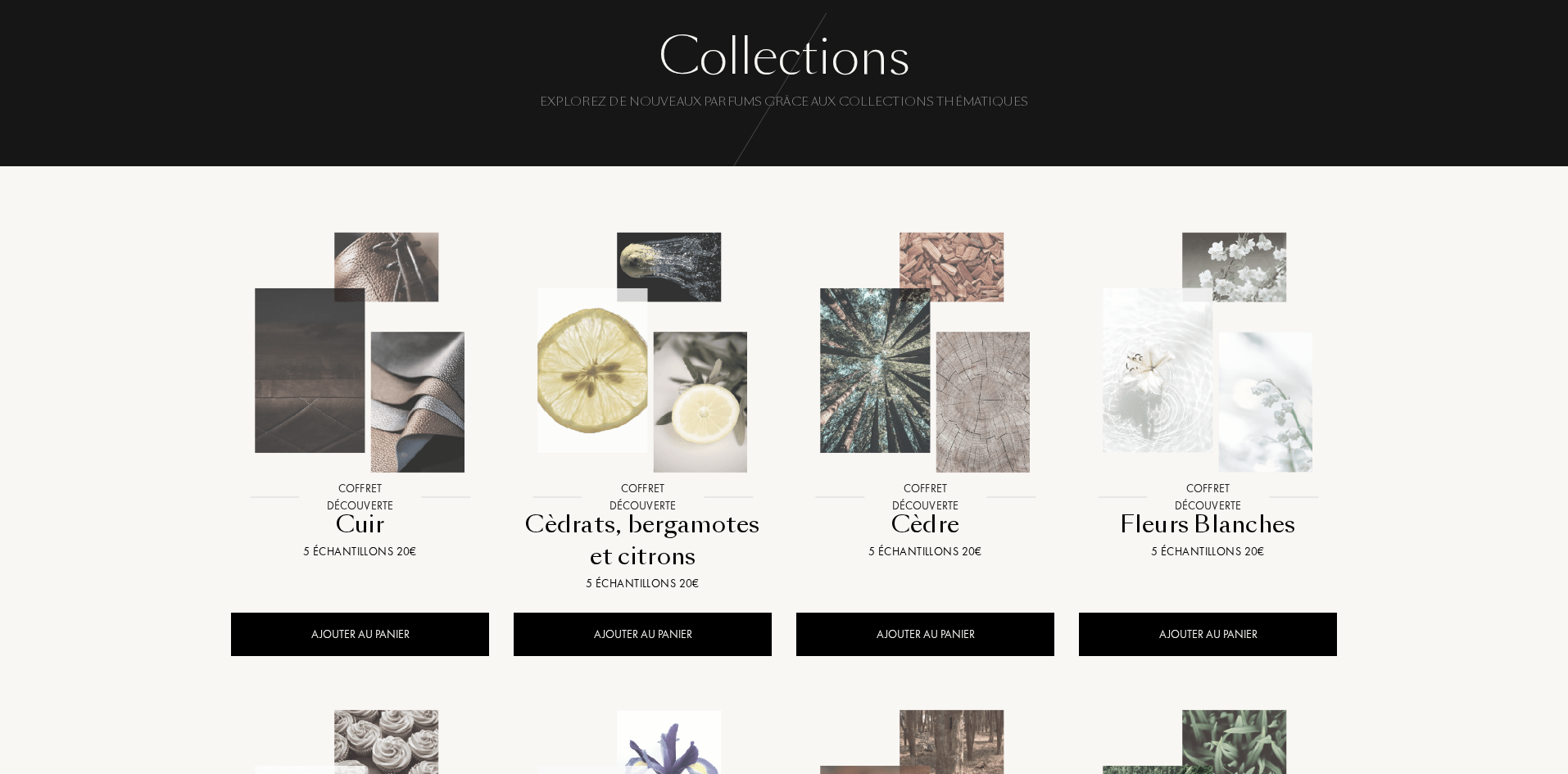
click at [680, 410] on img at bounding box center [642, 352] width 254 height 254
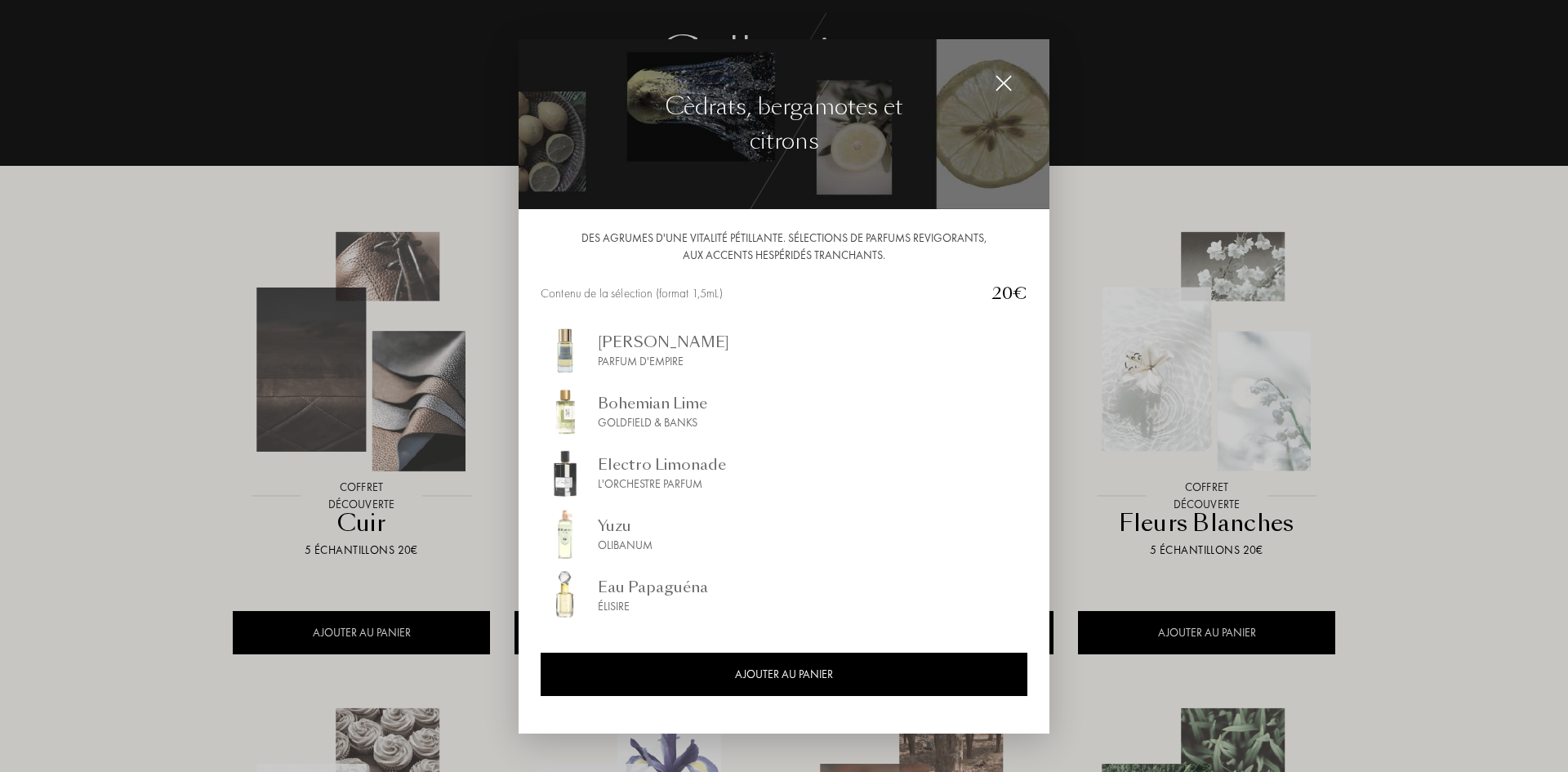
click at [172, 344] on div at bounding box center [784, 386] width 1568 height 772
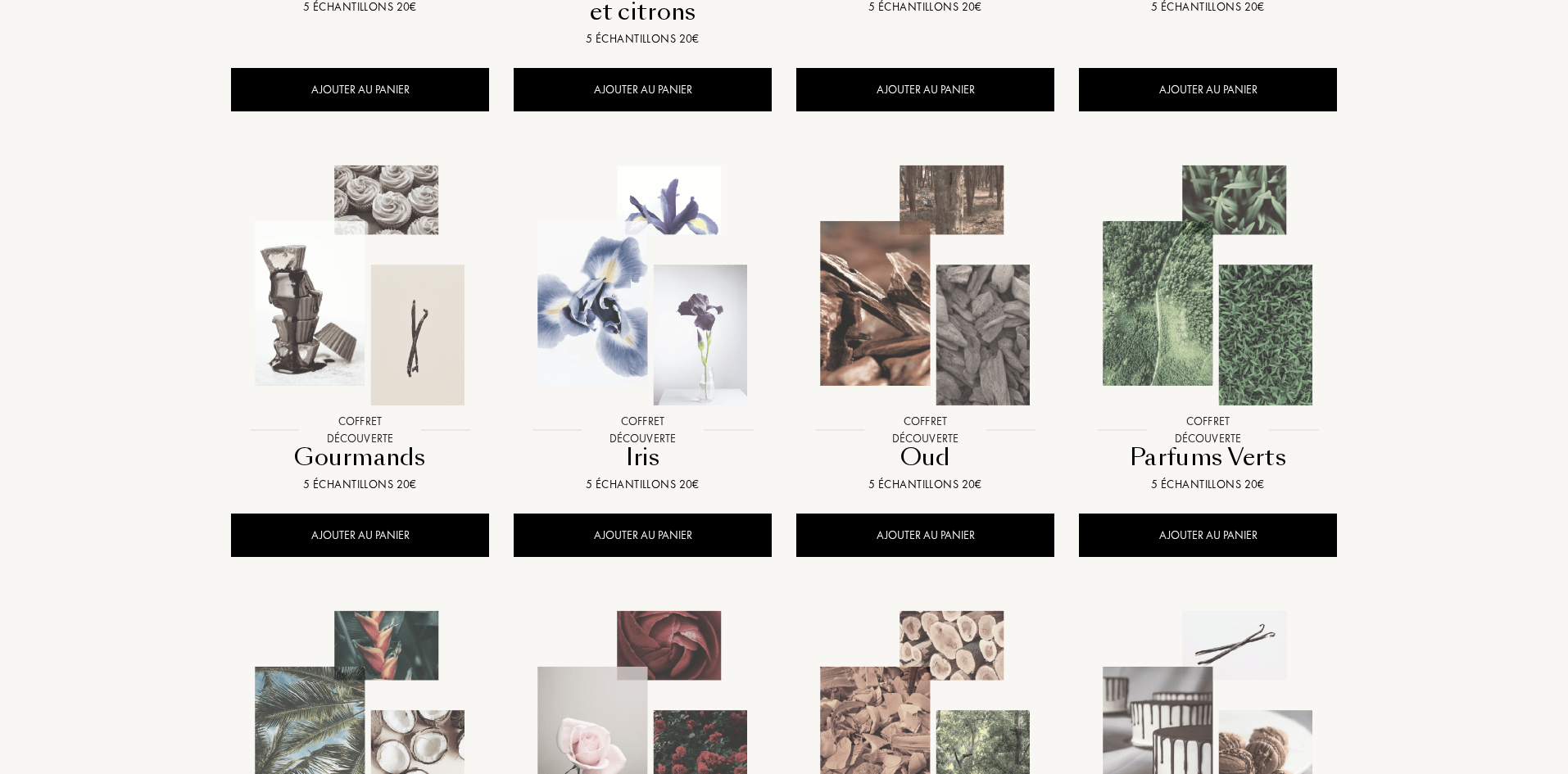
scroll to position [737, 0]
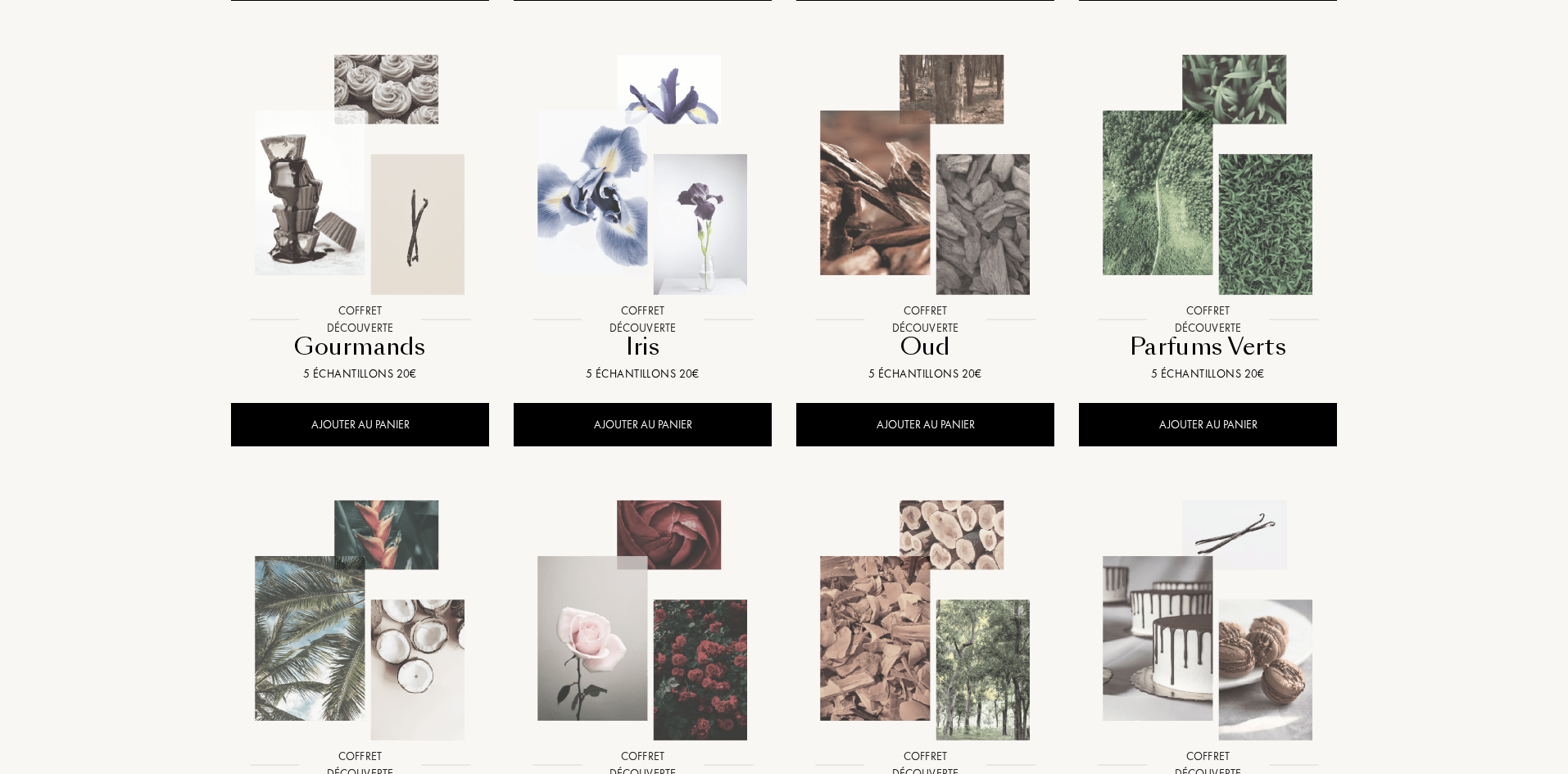
click at [954, 212] on img at bounding box center [925, 174] width 254 height 254
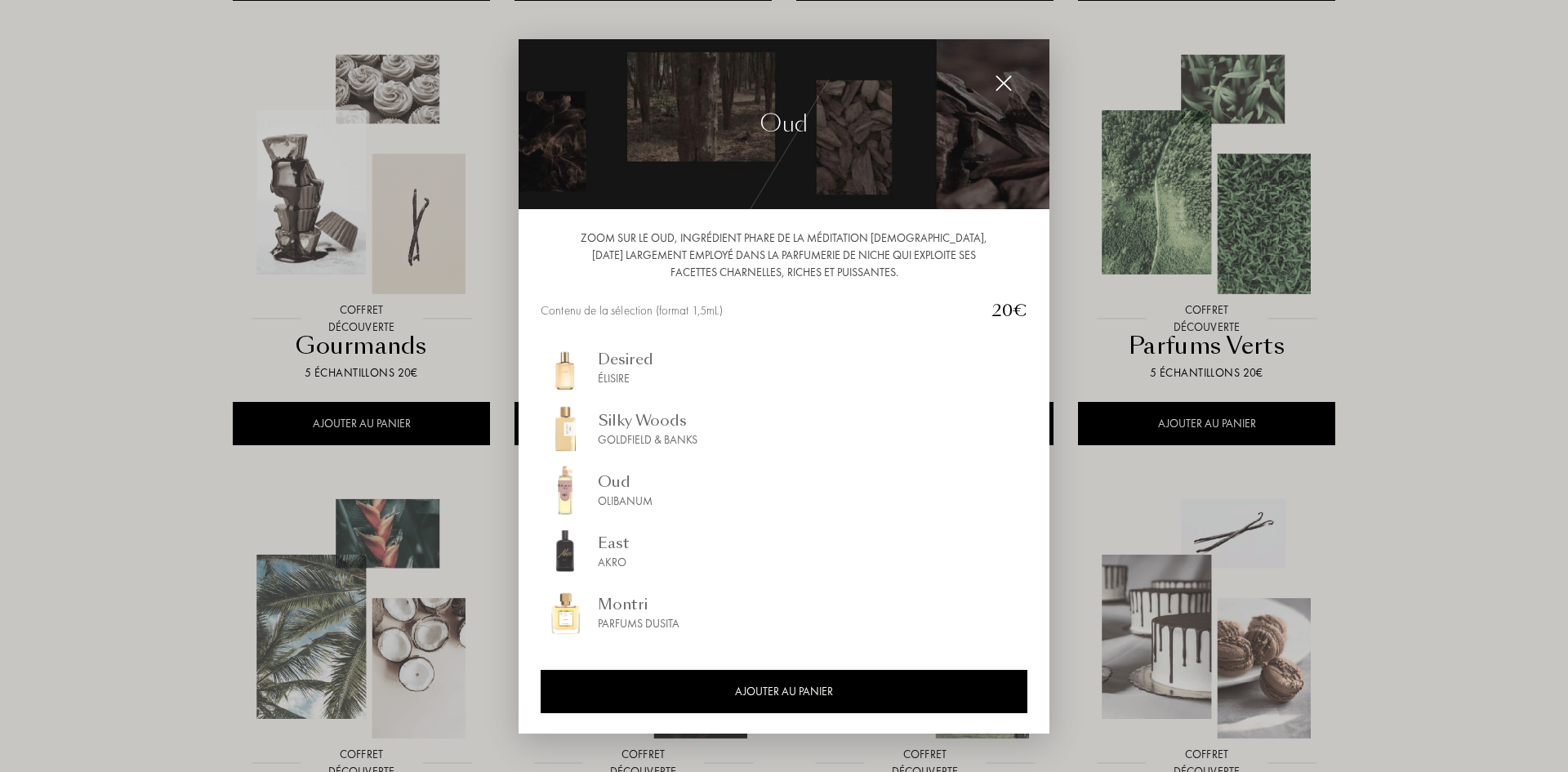
click at [119, 290] on div at bounding box center [784, 386] width 1568 height 772
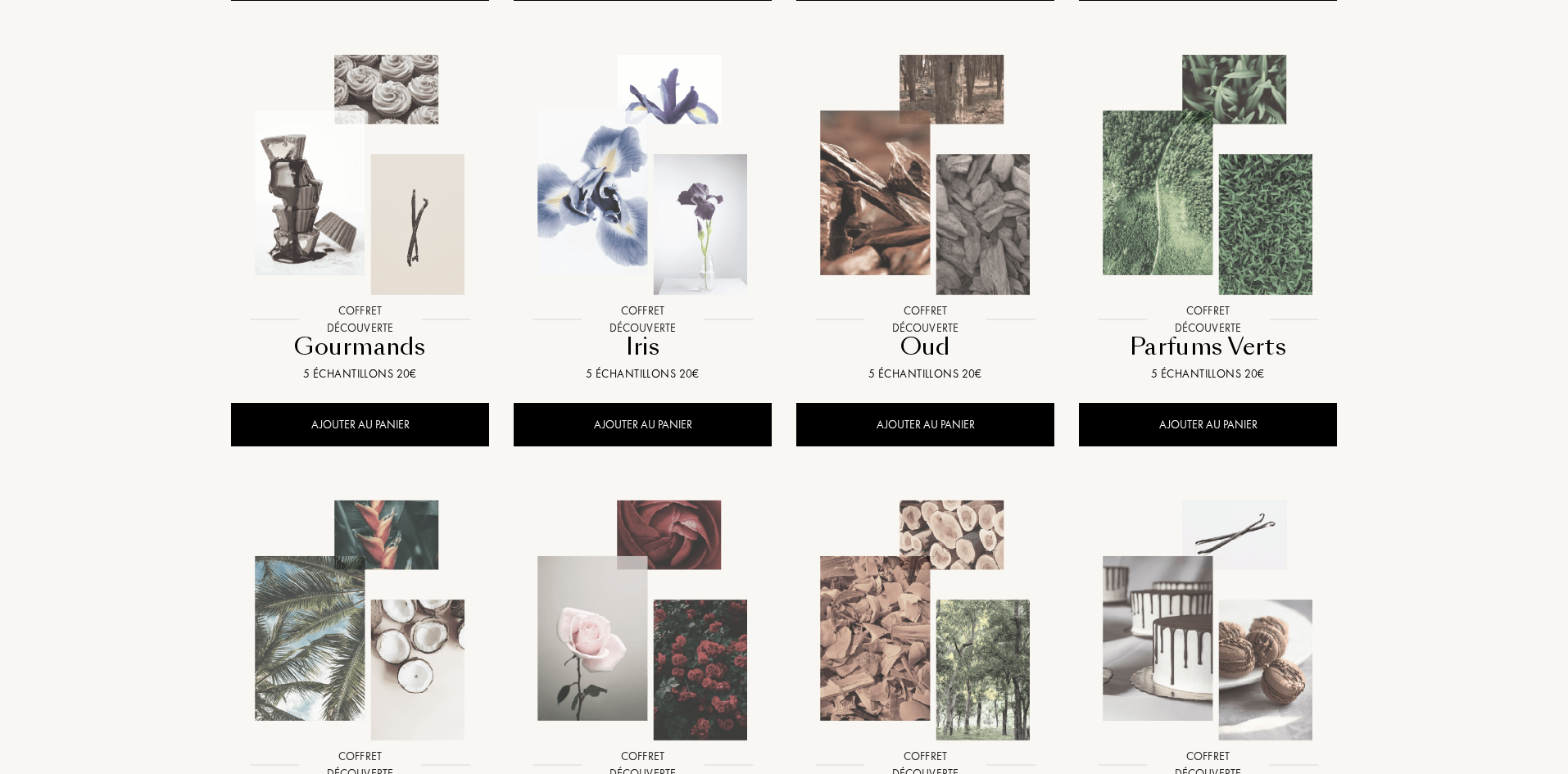
click at [1237, 239] on img at bounding box center [1207, 174] width 254 height 254
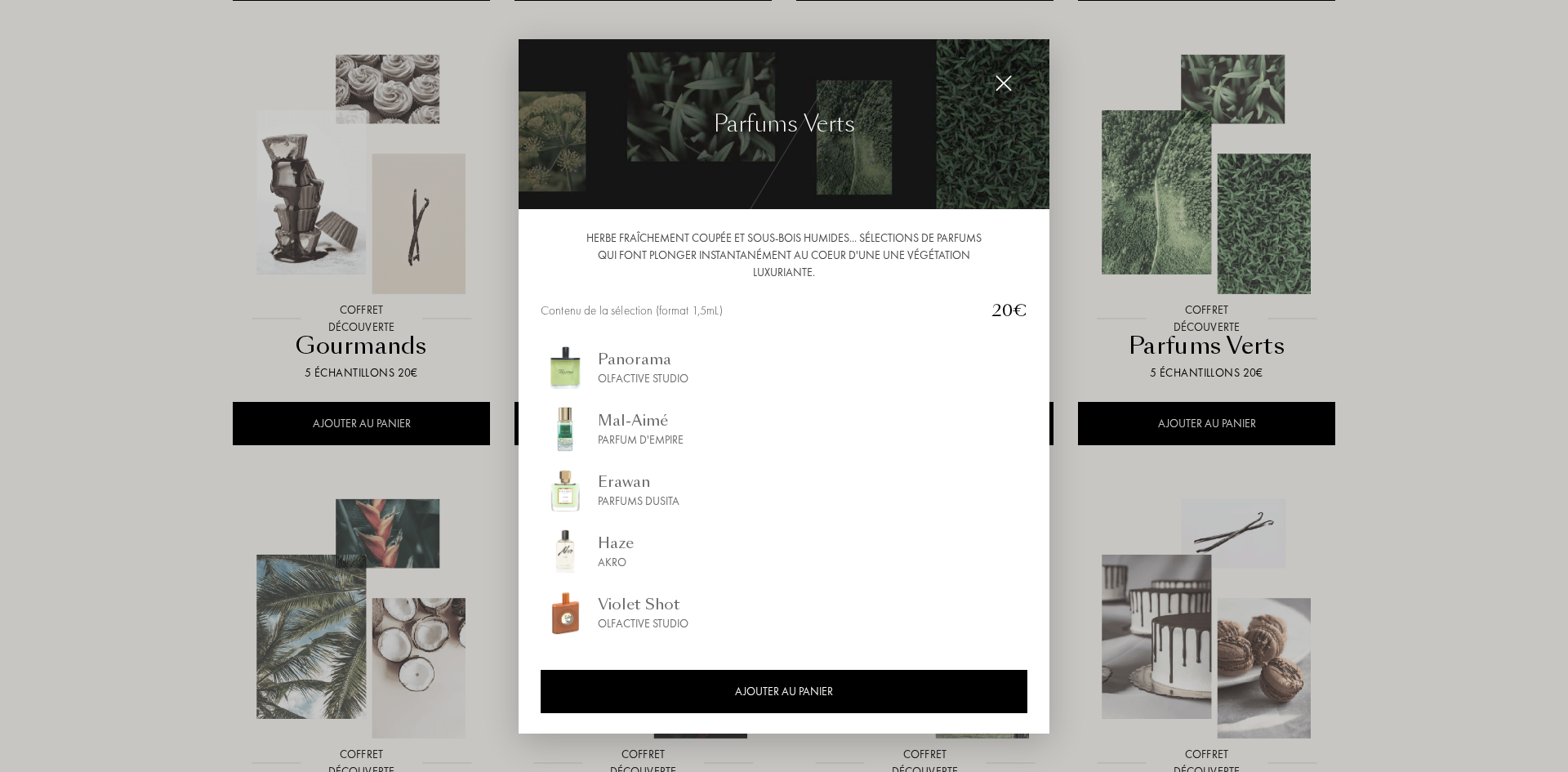
click at [223, 288] on div at bounding box center [784, 386] width 1568 height 772
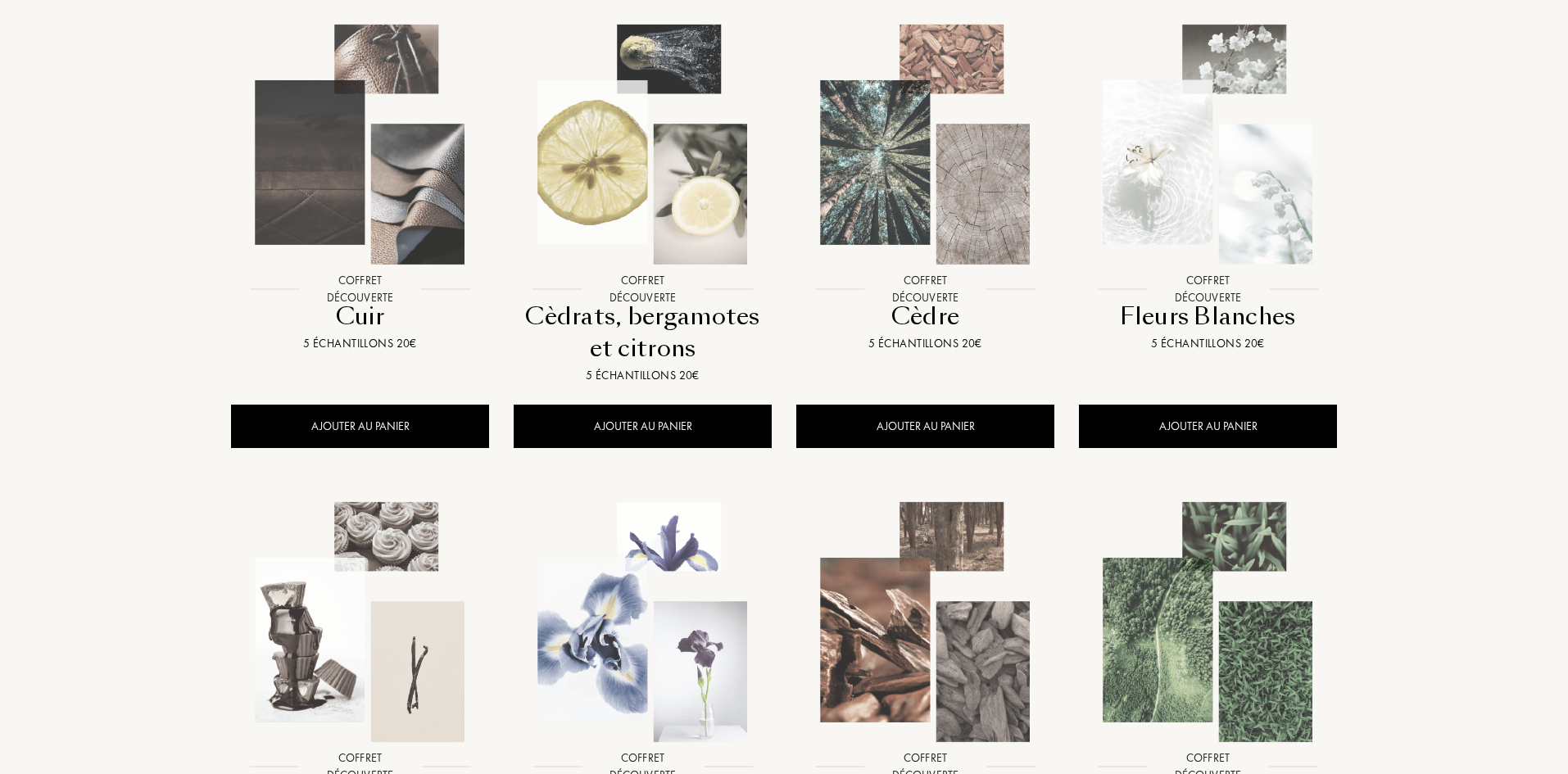
scroll to position [0, 0]
